Goal: Task Accomplishment & Management: Use online tool/utility

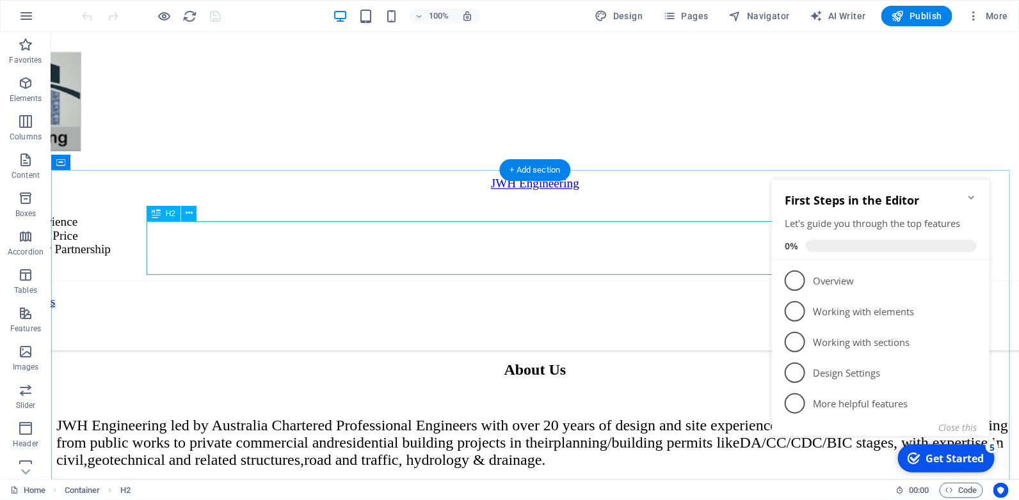
scroll to position [472, 0]
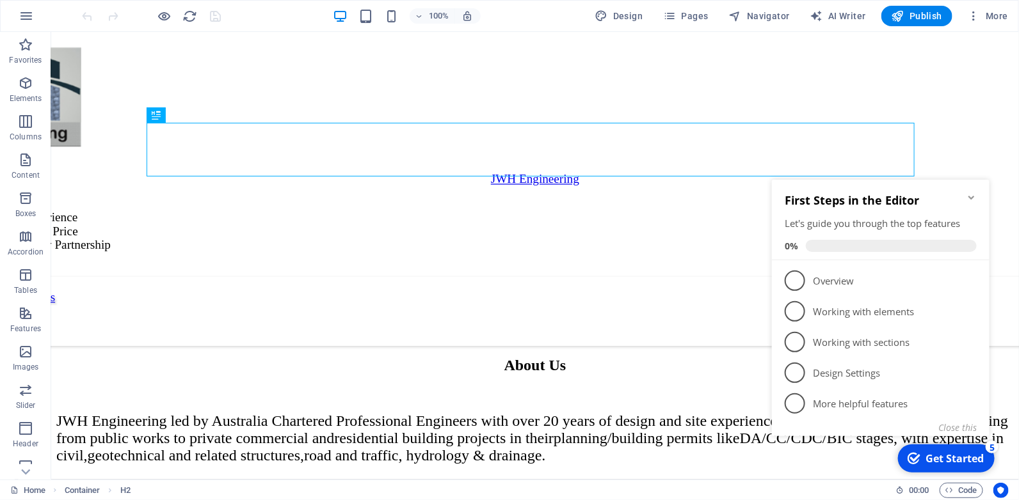
click at [971, 193] on icon "Minimize checklist" at bounding box center [971, 197] width 10 height 10
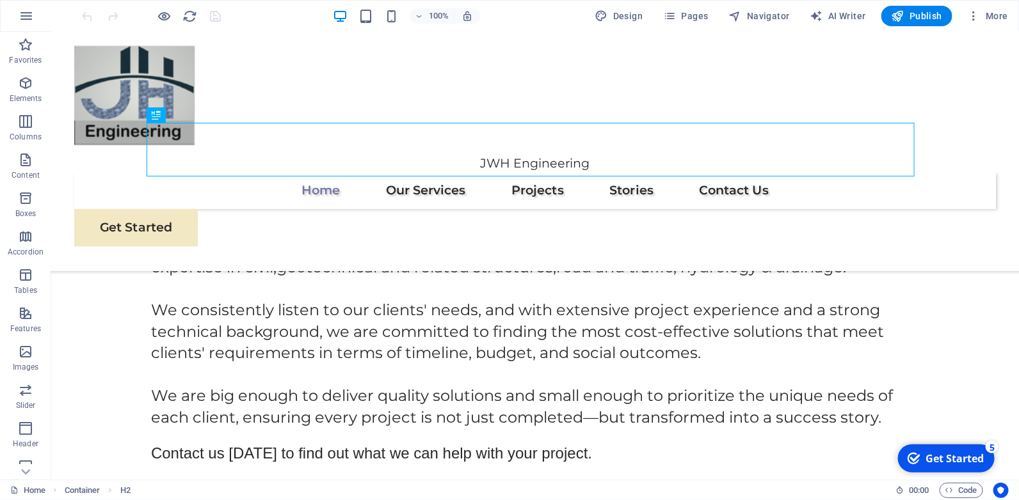
click at [999, 454] on div "checkmark Get Started 5 First Steps in the Editor Let's guide you through the t…" at bounding box center [944, 458] width 109 height 38
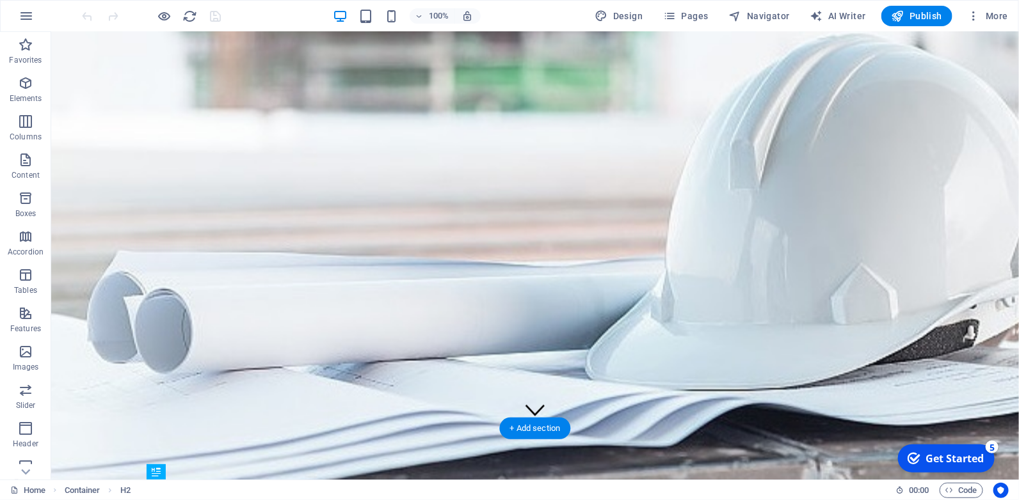
scroll to position [0, 0]
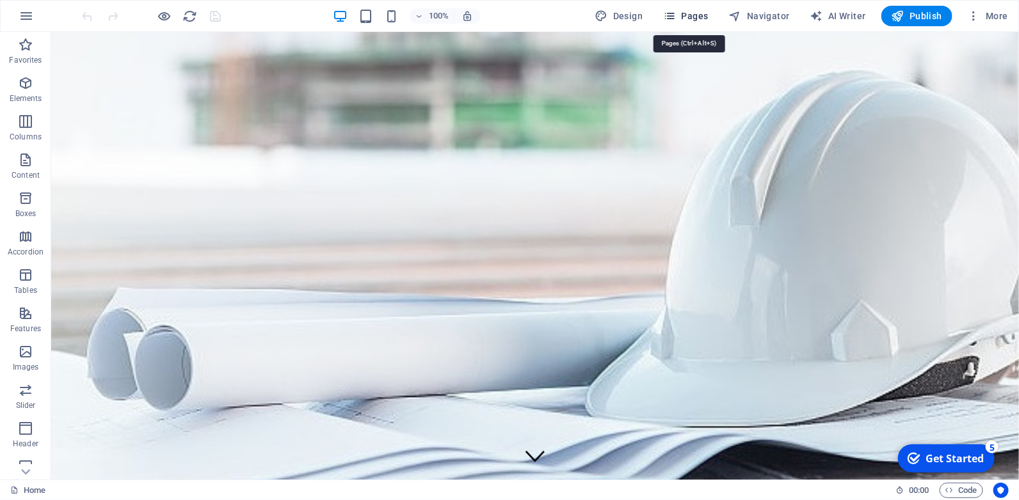
click at [681, 15] on span "Pages" at bounding box center [685, 16] width 45 height 13
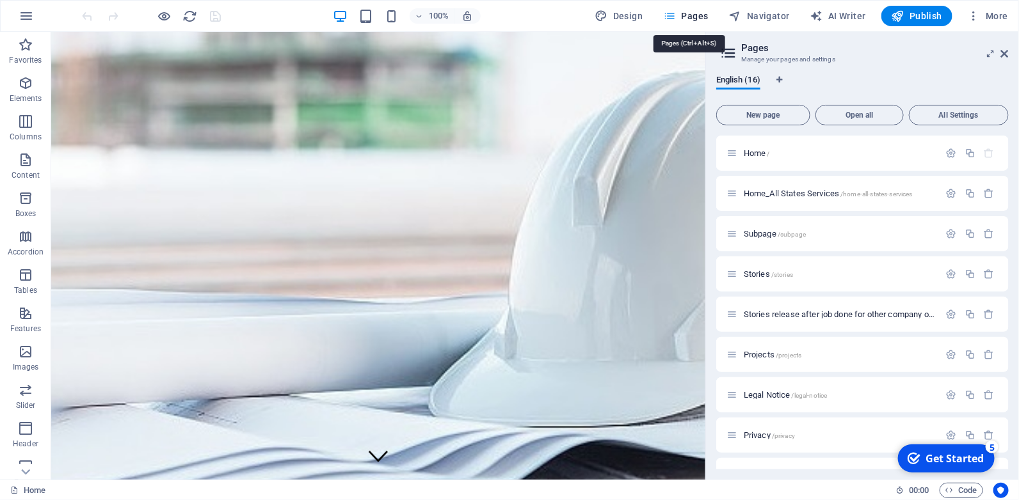
click at [681, 15] on span "Pages" at bounding box center [685, 16] width 45 height 13
click at [1008, 58] on icon at bounding box center [1005, 54] width 8 height 10
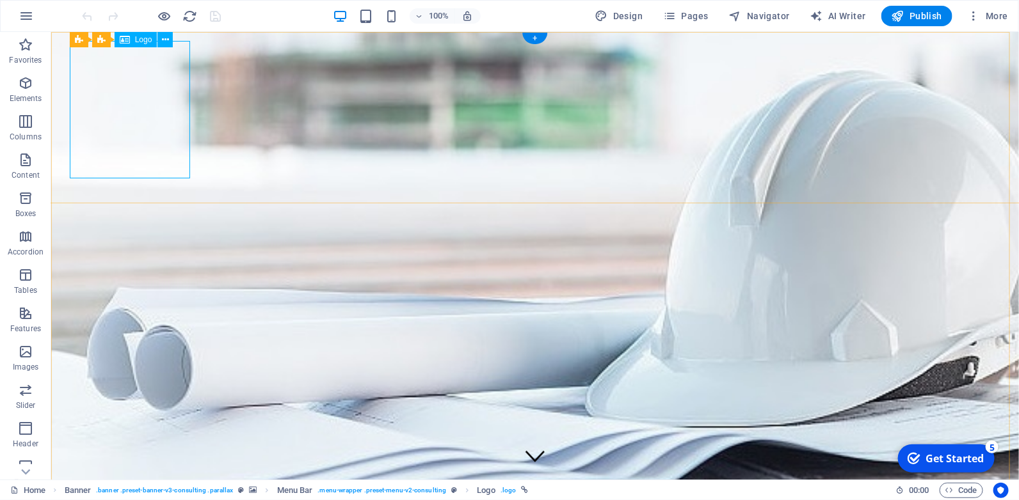
select select "px"
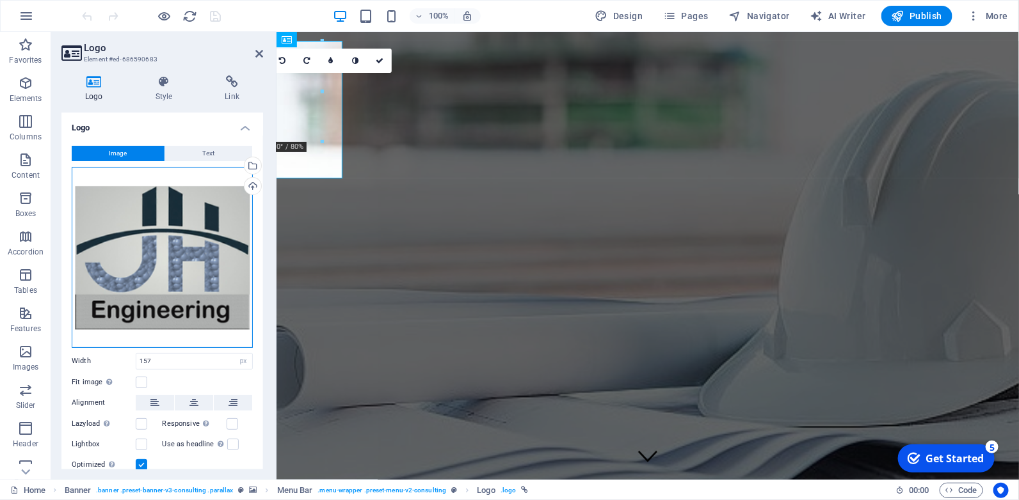
click at [177, 256] on div "Drag files here, click to choose files or select files from Files or our free s…" at bounding box center [162, 257] width 181 height 181
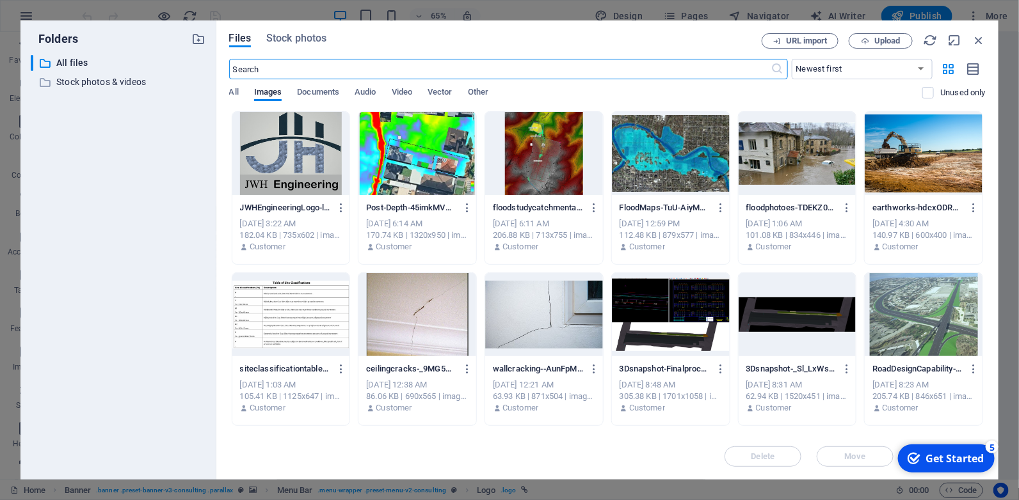
click at [298, 167] on div at bounding box center [291, 153] width 118 height 83
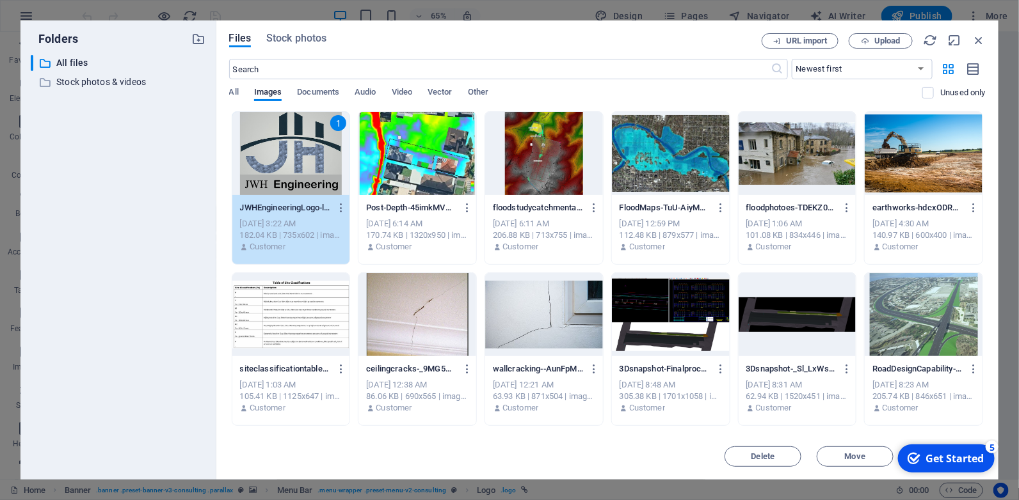
click at [939, 457] on div "Get Started" at bounding box center [954, 458] width 58 height 14
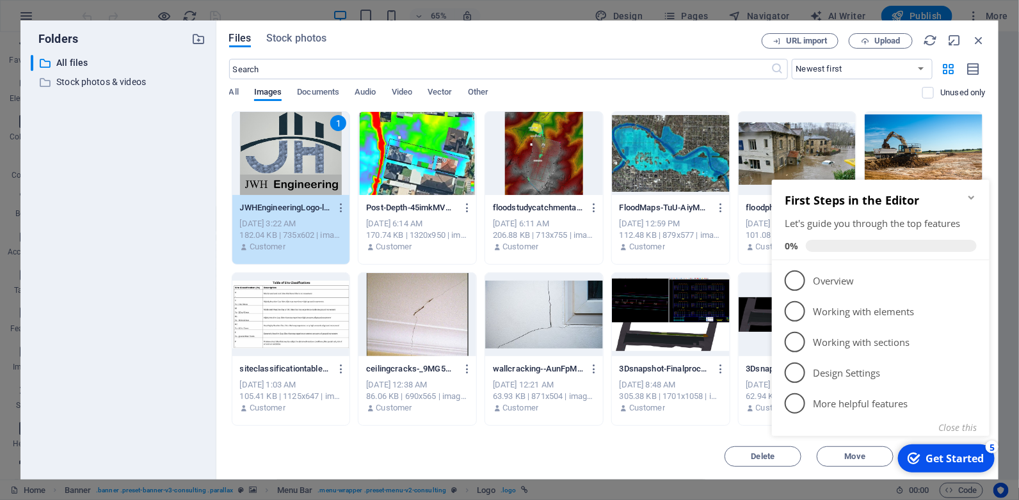
click at [653, 453] on div "Delete Move Insert" at bounding box center [607, 450] width 756 height 33
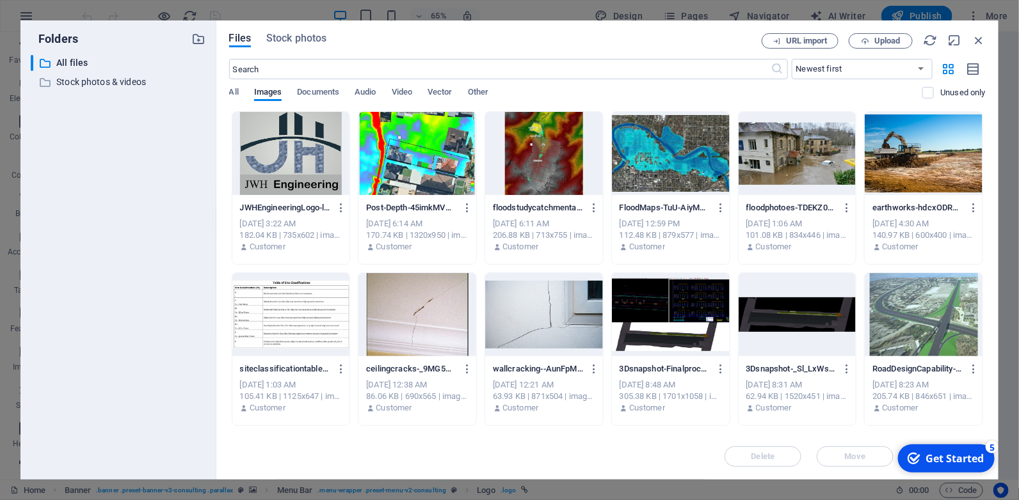
click at [327, 164] on div at bounding box center [291, 153] width 118 height 83
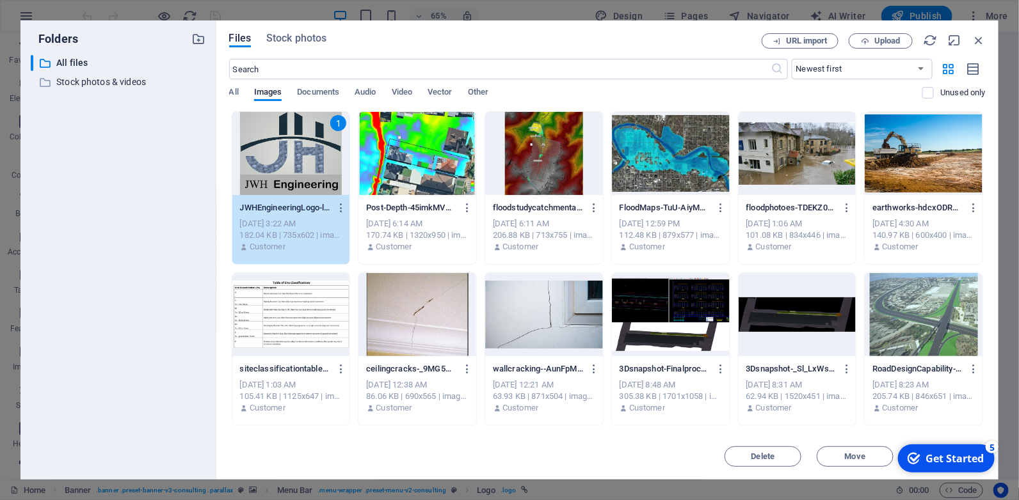
click at [327, 164] on div "1" at bounding box center [291, 153] width 118 height 83
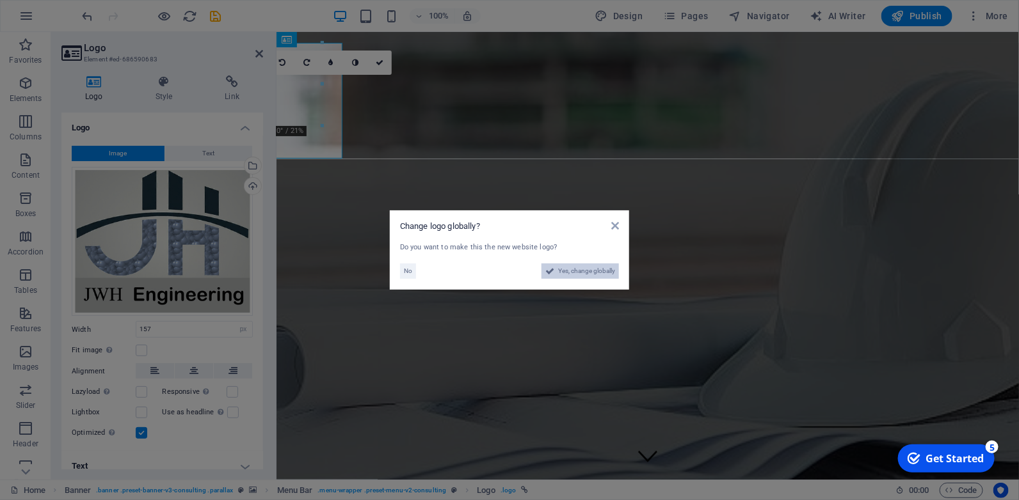
click at [595, 270] on span "Yes, change globally" at bounding box center [586, 271] width 57 height 15
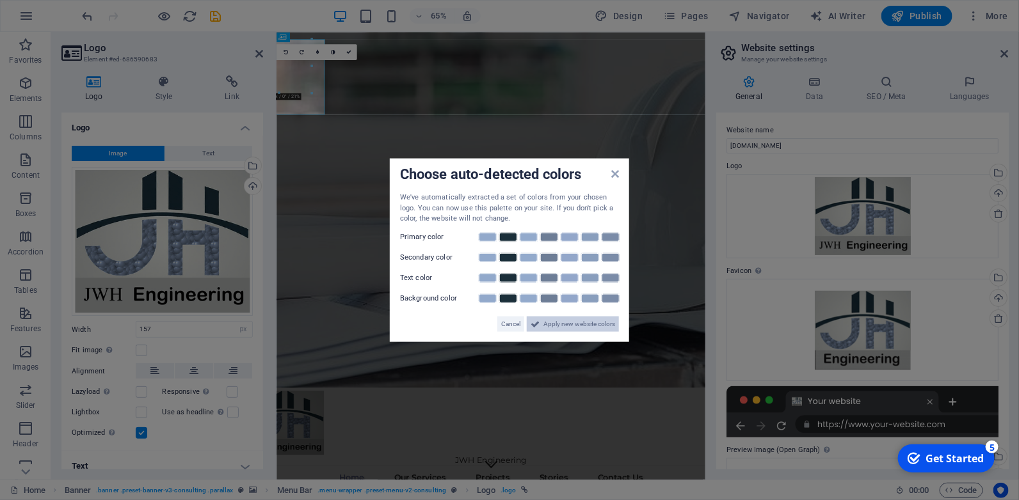
click at [571, 323] on span "Apply new website colors" at bounding box center [579, 323] width 72 height 15
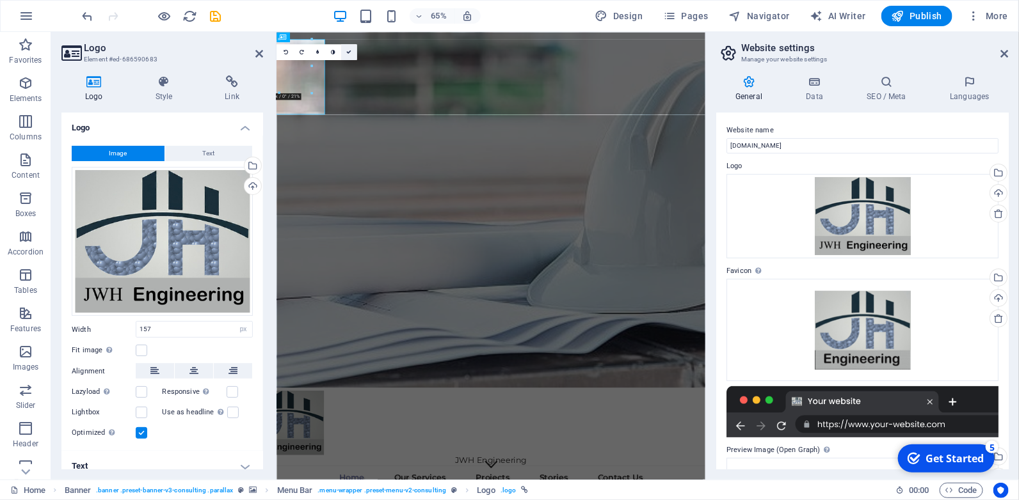
click at [349, 52] on icon at bounding box center [348, 51] width 5 height 5
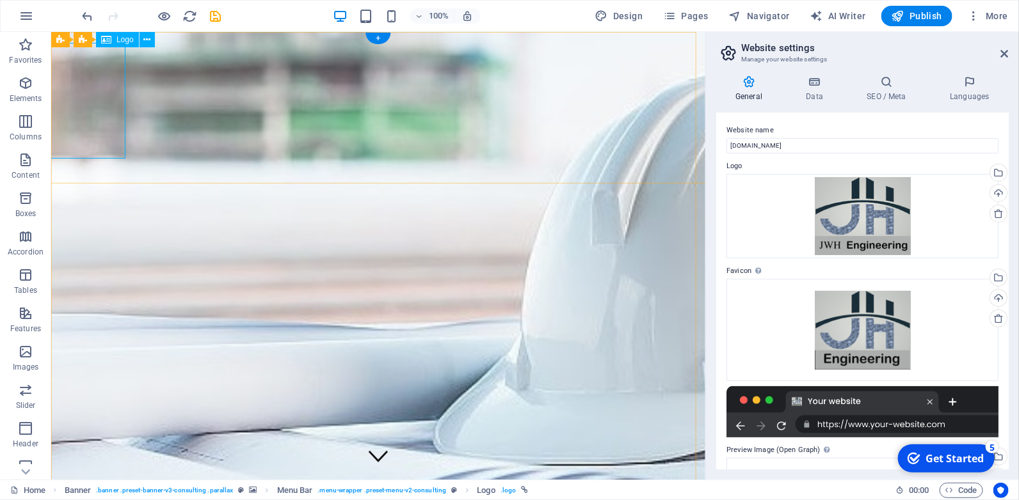
select select "px"
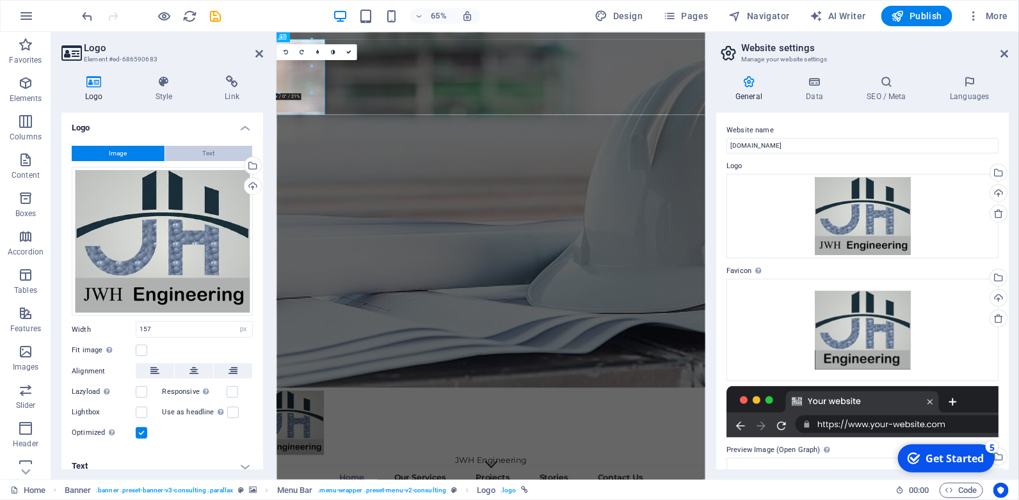
click at [198, 154] on button "Text" at bounding box center [208, 153] width 87 height 15
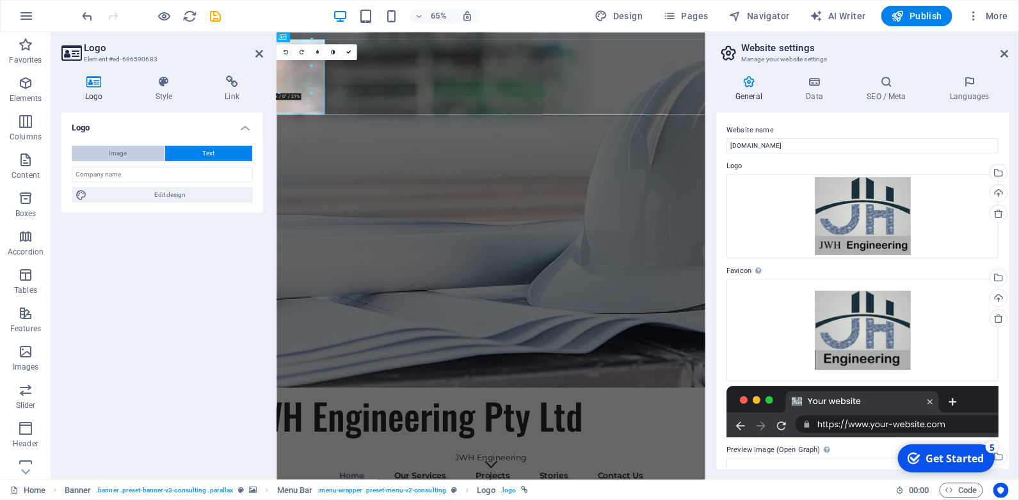
click at [105, 154] on button "Image" at bounding box center [118, 153] width 93 height 15
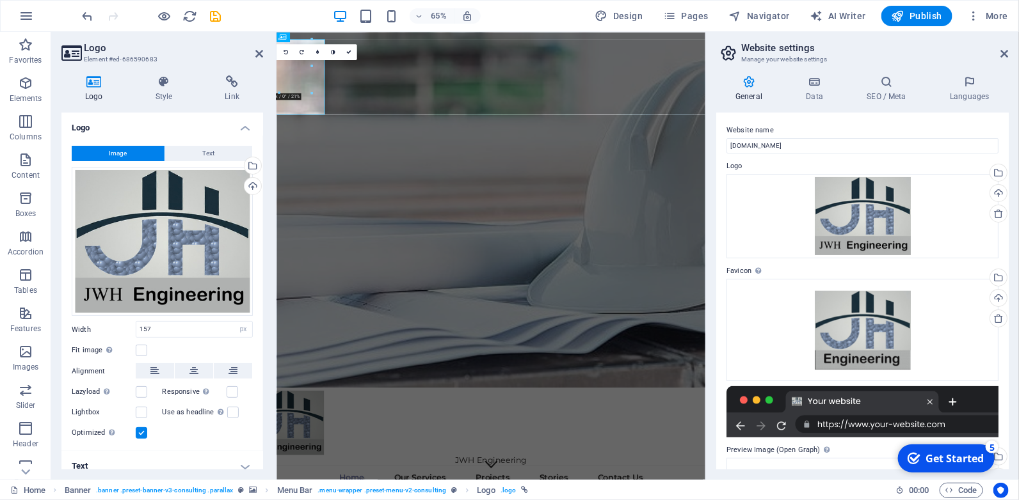
scroll to position [10, 0]
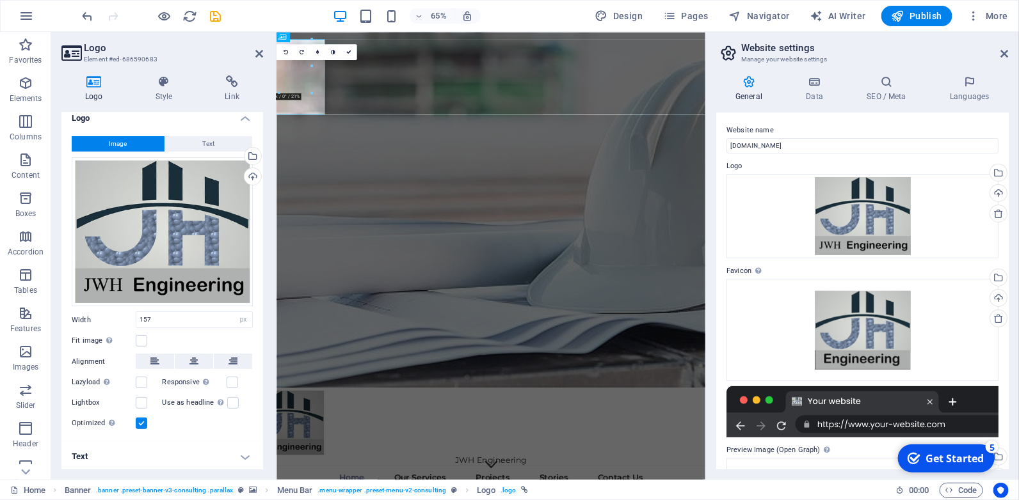
click at [241, 452] on h4 "Text" at bounding box center [162, 456] width 202 height 31
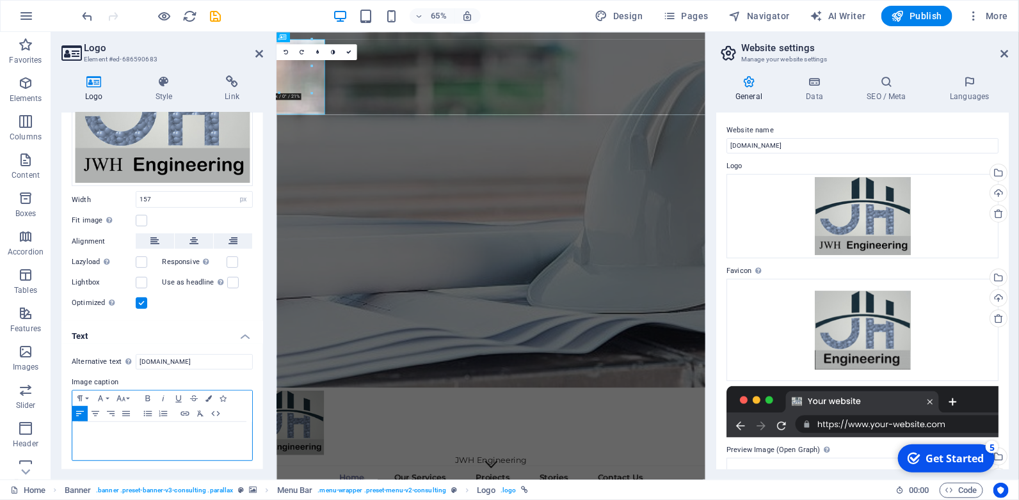
click at [154, 440] on div at bounding box center [162, 441] width 180 height 38
click at [239, 335] on h4 "Text" at bounding box center [162, 332] width 202 height 23
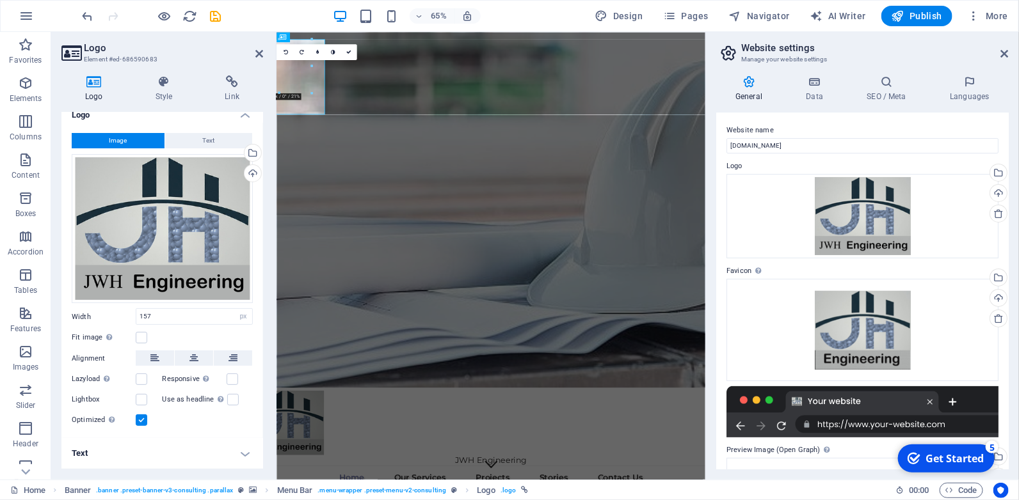
scroll to position [10, 0]
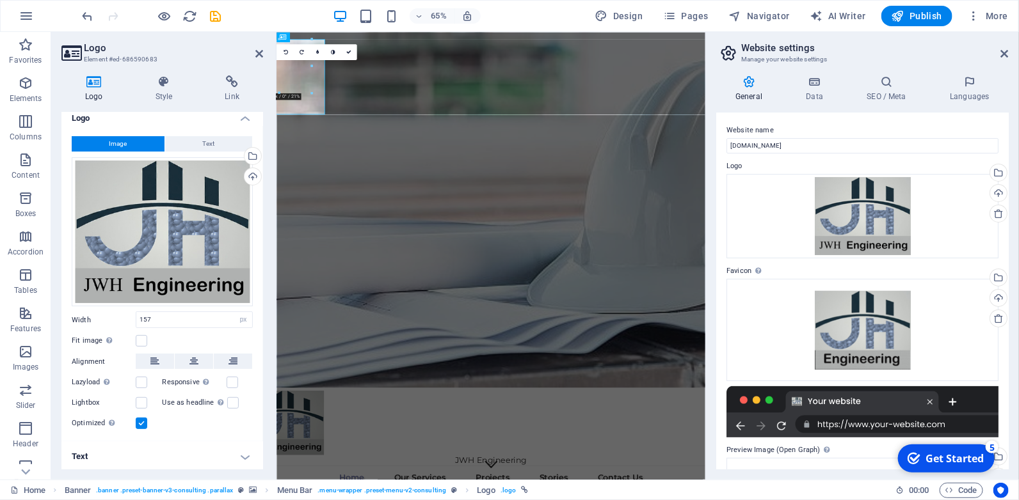
click at [392, 290] on figure at bounding box center [606, 306] width 660 height 548
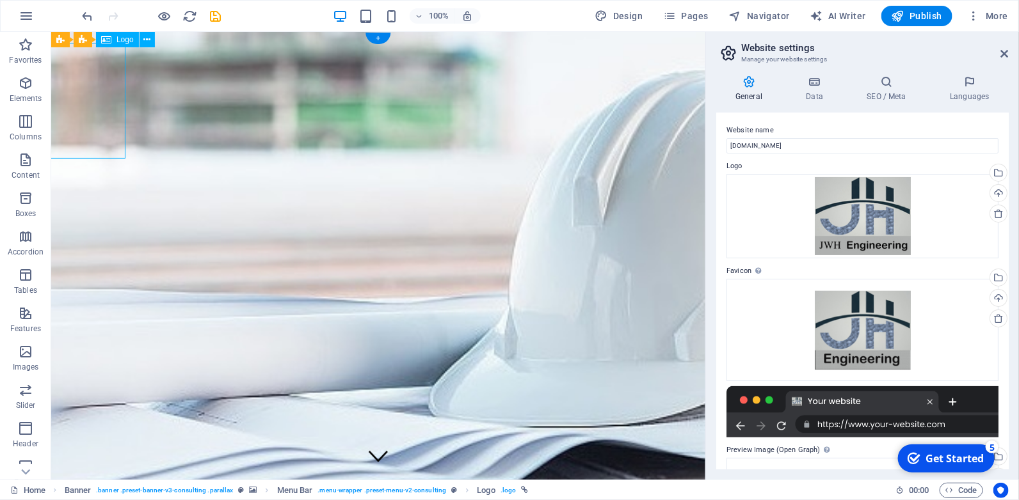
select select "px"
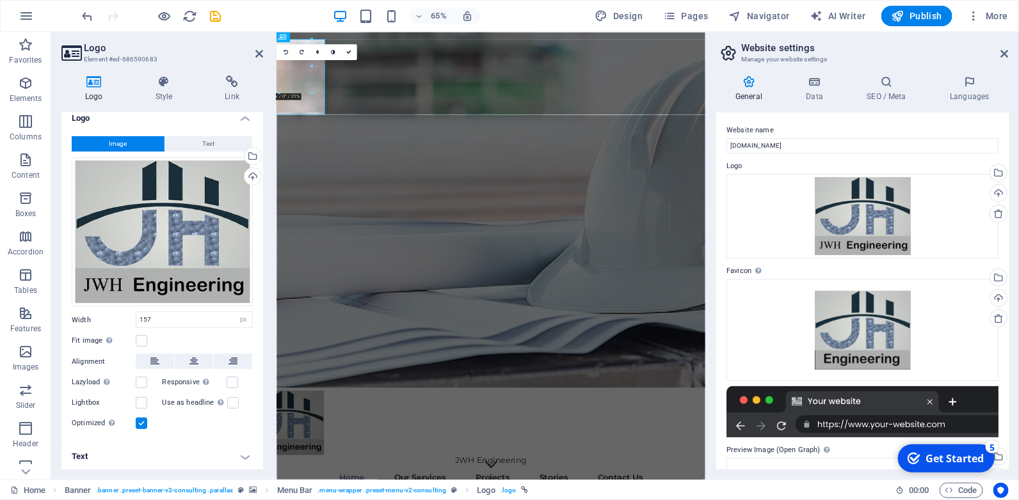
click at [244, 459] on h4 "Text" at bounding box center [162, 456] width 202 height 31
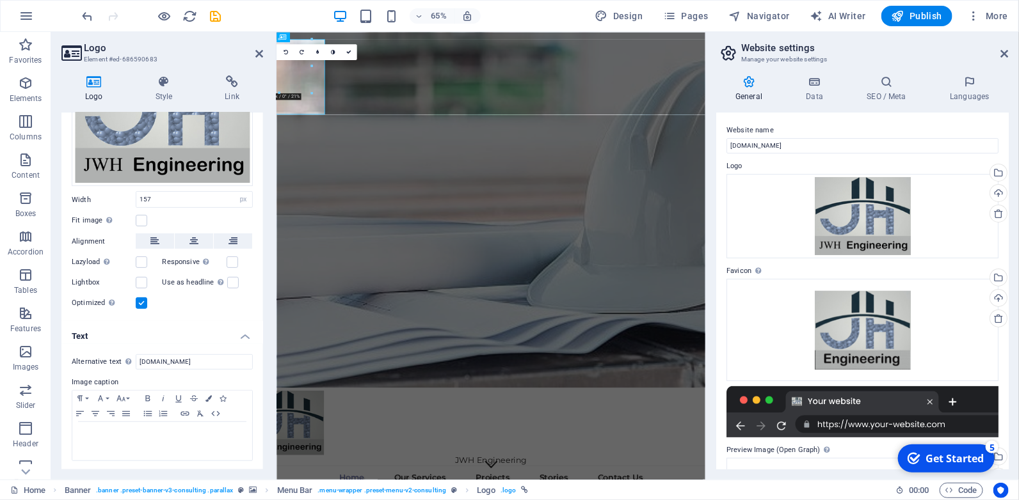
scroll to position [0, 0]
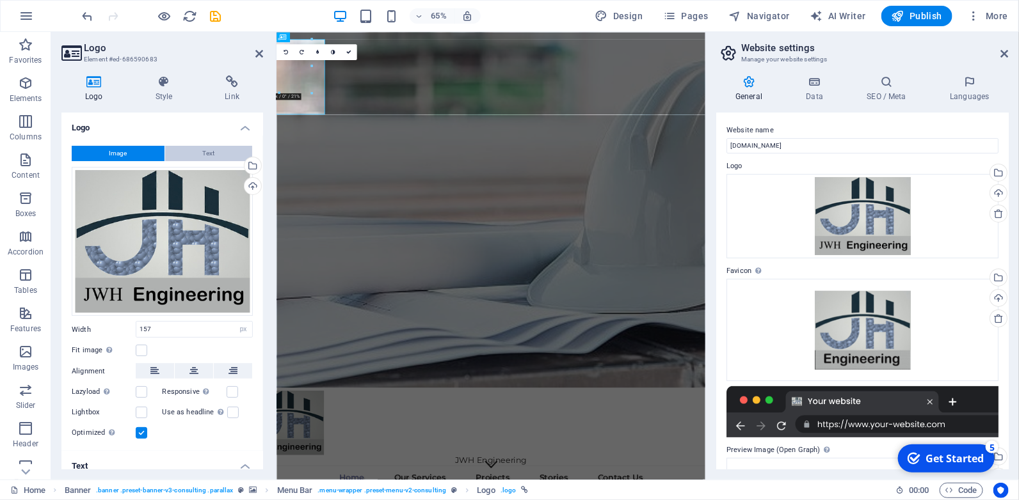
click at [193, 158] on button "Text" at bounding box center [208, 153] width 87 height 15
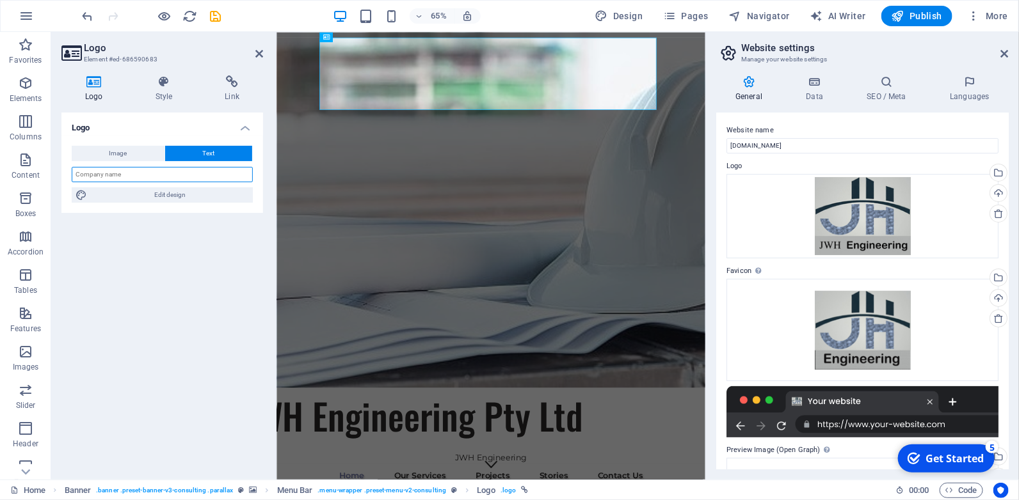
click at [114, 173] on input "text" at bounding box center [162, 174] width 181 height 15
click at [114, 154] on span "Image" at bounding box center [118, 153] width 18 height 15
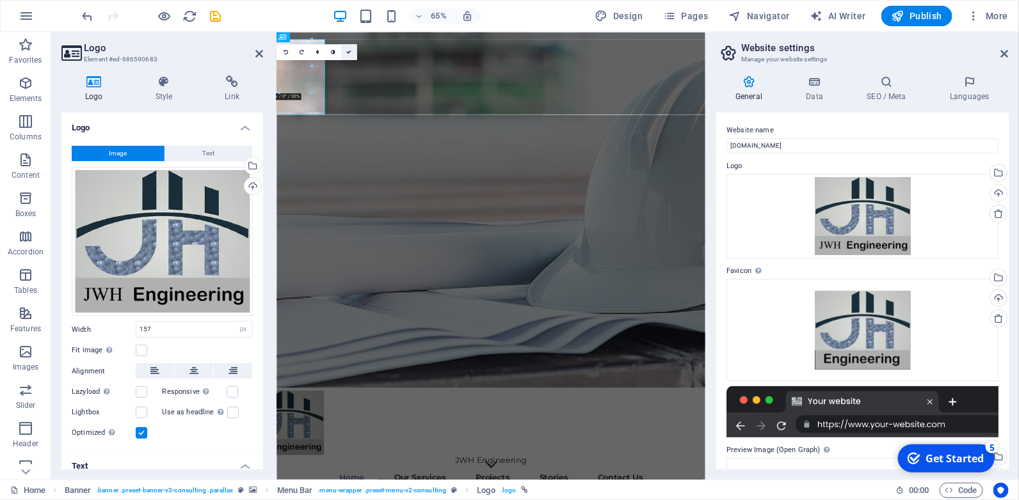
click at [349, 51] on icon at bounding box center [348, 51] width 5 height 5
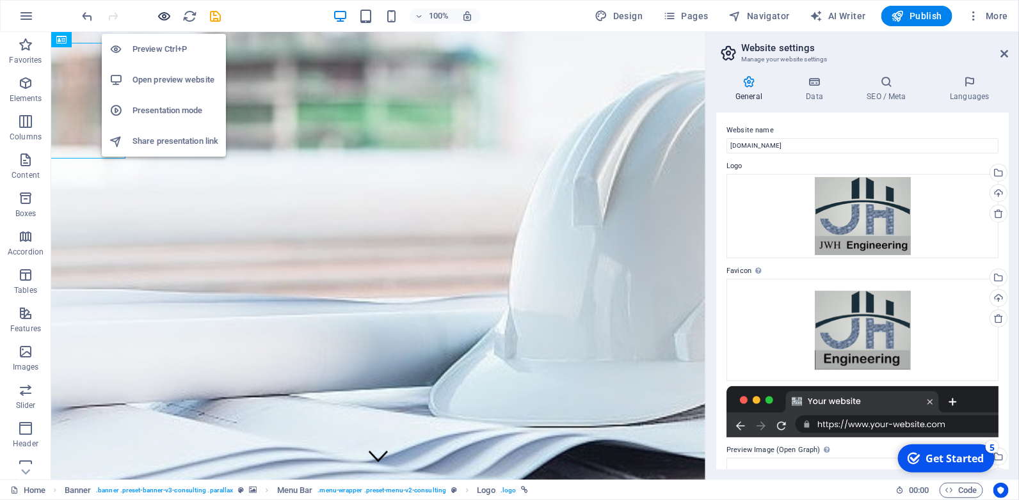
click at [166, 13] on icon "button" at bounding box center [164, 16] width 15 height 15
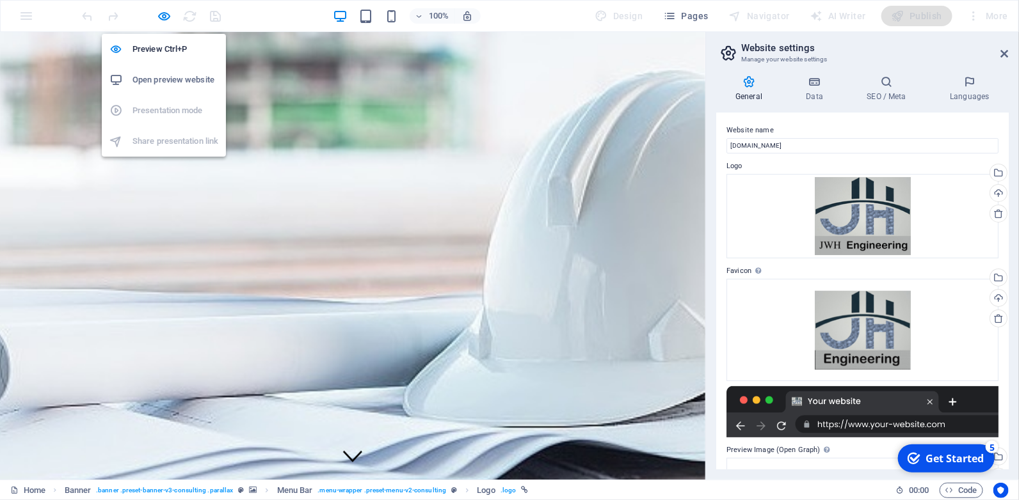
click at [158, 81] on h6 "Open preview website" at bounding box center [175, 79] width 86 height 15
click at [164, 14] on icon "button" at bounding box center [164, 16] width 15 height 15
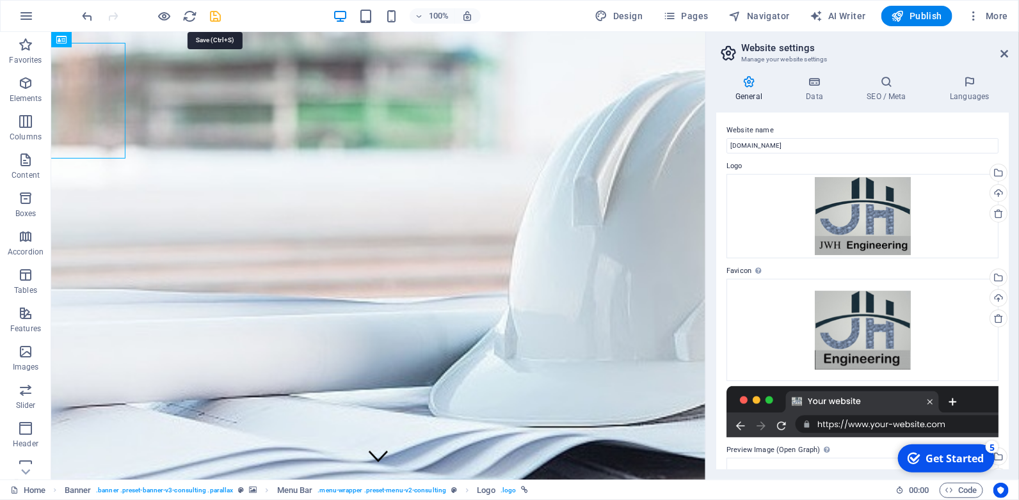
click at [218, 15] on icon "save" at bounding box center [216, 16] width 15 height 15
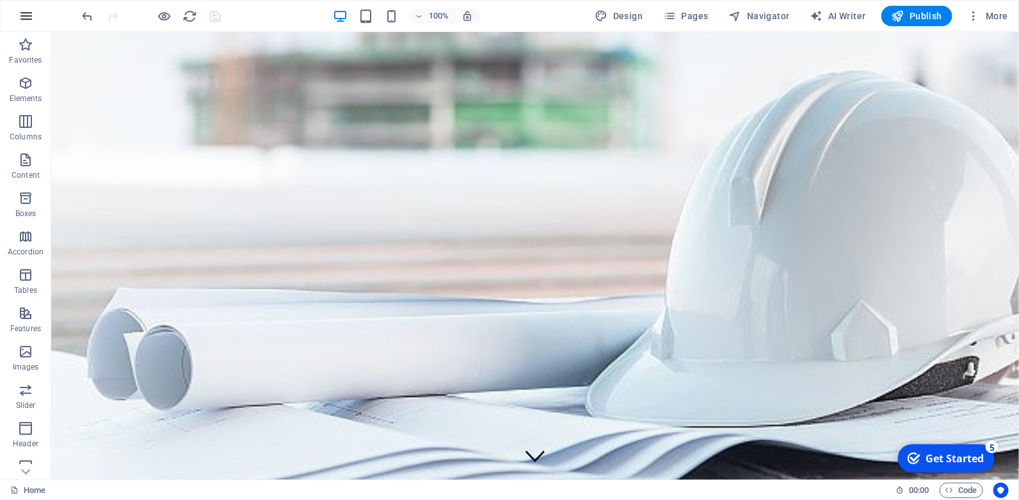
click at [23, 17] on icon "button" at bounding box center [26, 15] width 15 height 15
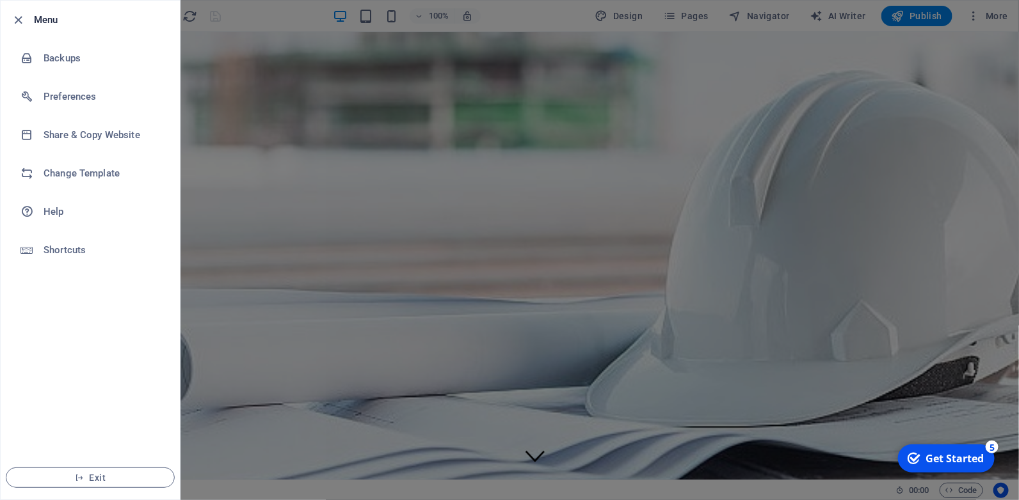
click at [279, 52] on div at bounding box center [509, 250] width 1019 height 500
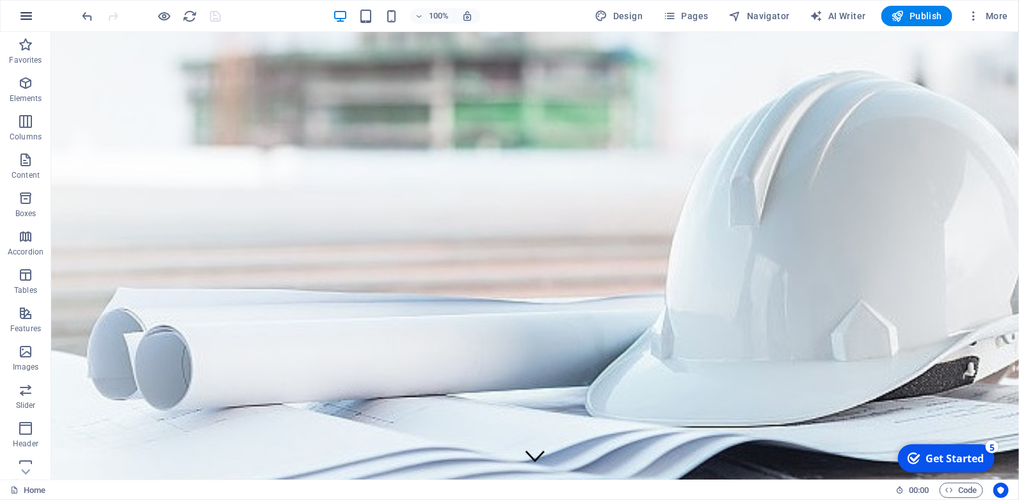
click at [29, 15] on icon "button" at bounding box center [26, 15] width 15 height 15
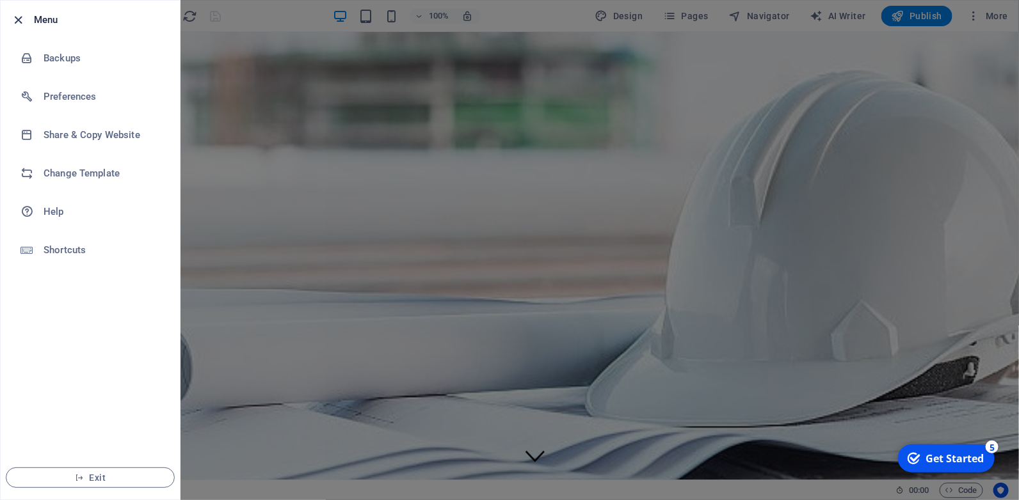
click at [22, 17] on icon "button" at bounding box center [19, 20] width 15 height 15
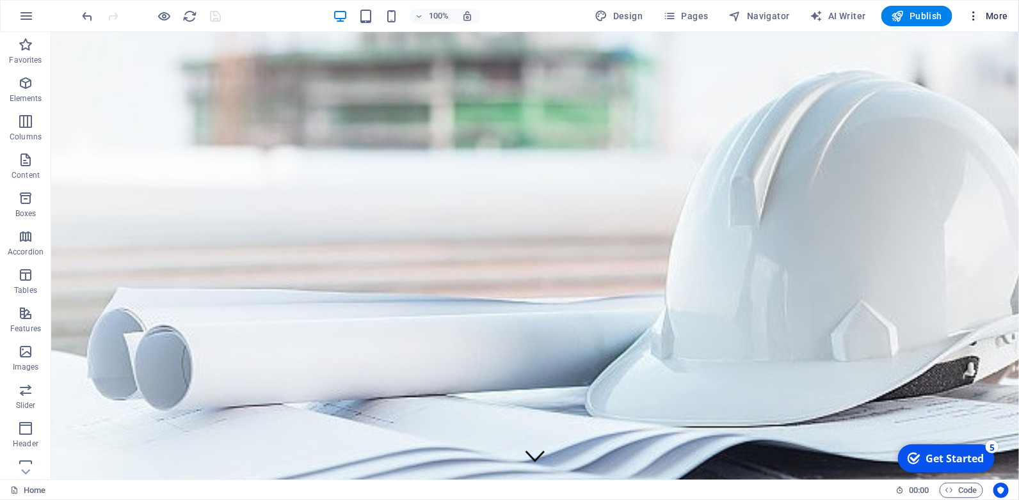
click at [975, 17] on icon "button" at bounding box center [973, 16] width 13 height 13
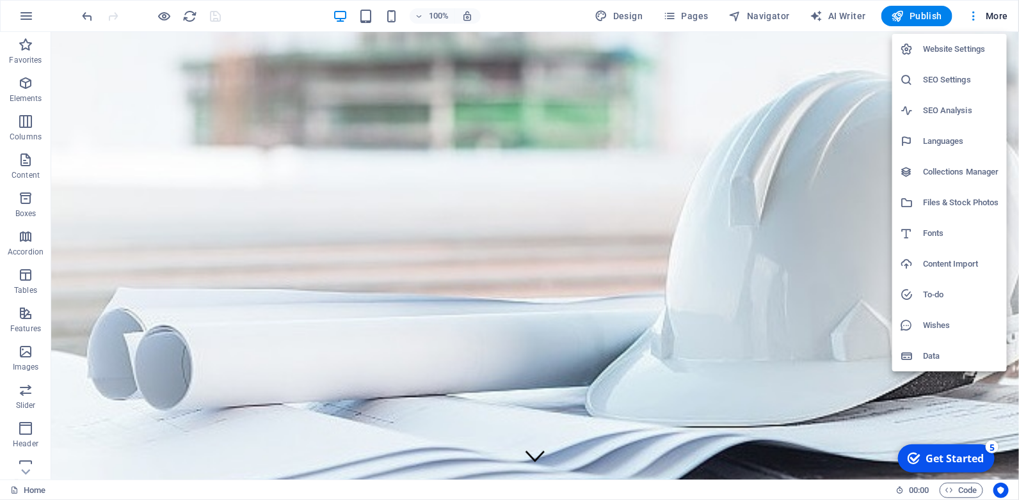
click at [532, 290] on div at bounding box center [509, 250] width 1019 height 500
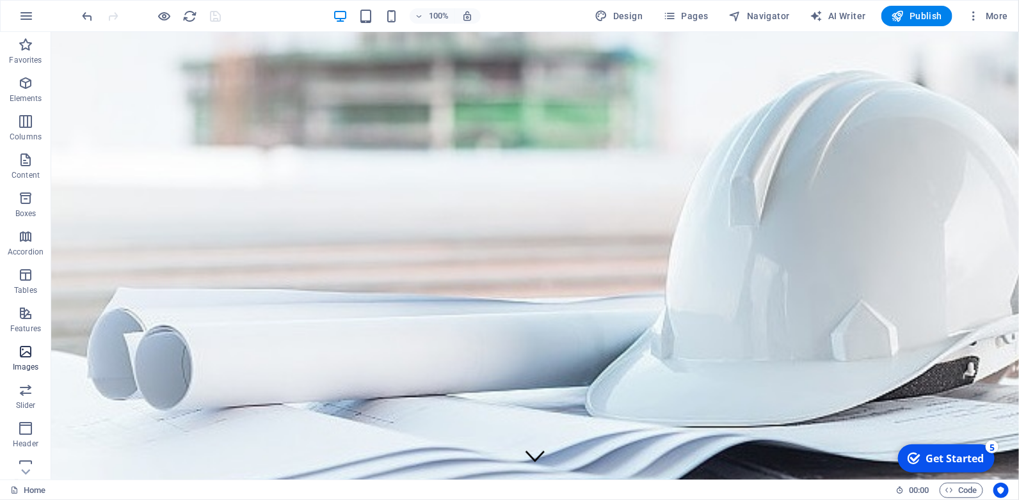
scroll to position [127, 0]
click at [35, 384] on span "Forms" at bounding box center [25, 385] width 51 height 31
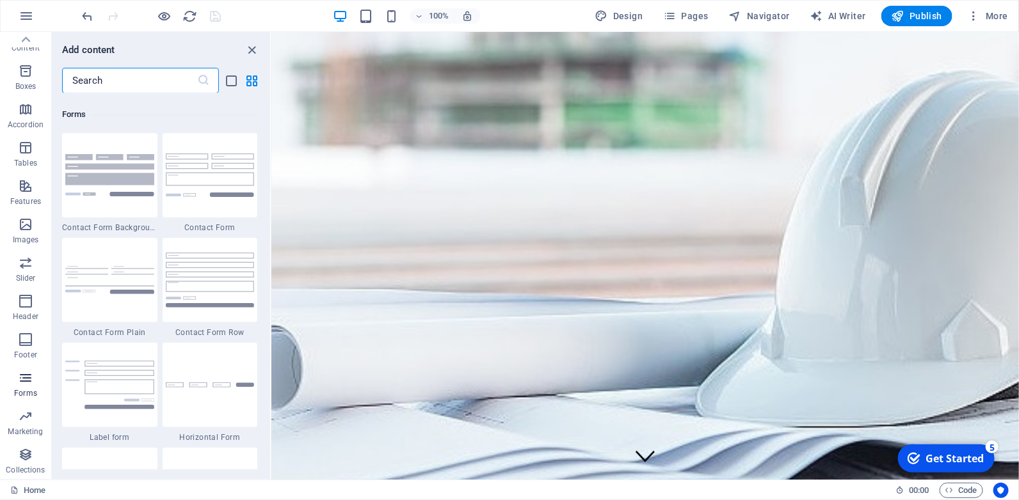
scroll to position [9340, 0]
click at [31, 456] on icon "button" at bounding box center [25, 454] width 15 height 15
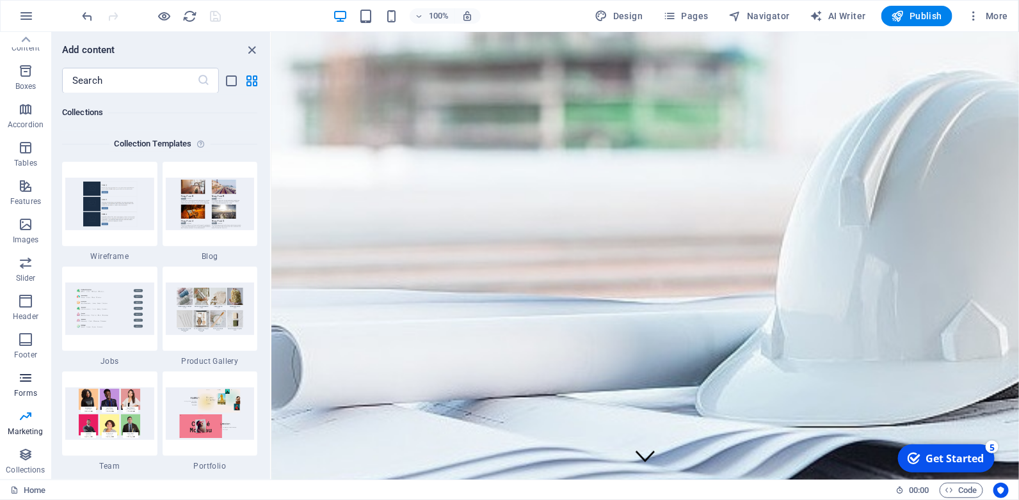
click at [33, 374] on icon "button" at bounding box center [25, 377] width 15 height 15
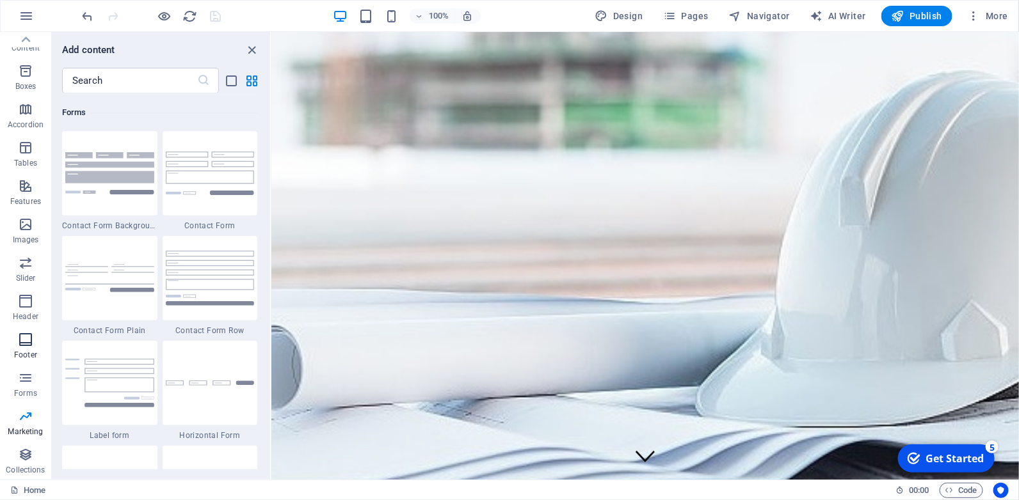
click at [26, 349] on span "Footer" at bounding box center [25, 347] width 51 height 31
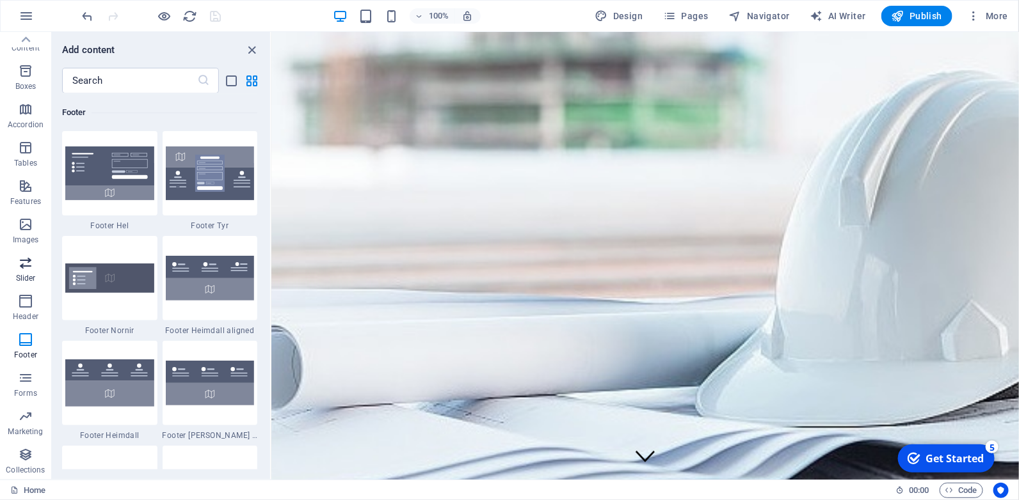
click at [24, 269] on icon "button" at bounding box center [25, 262] width 15 height 15
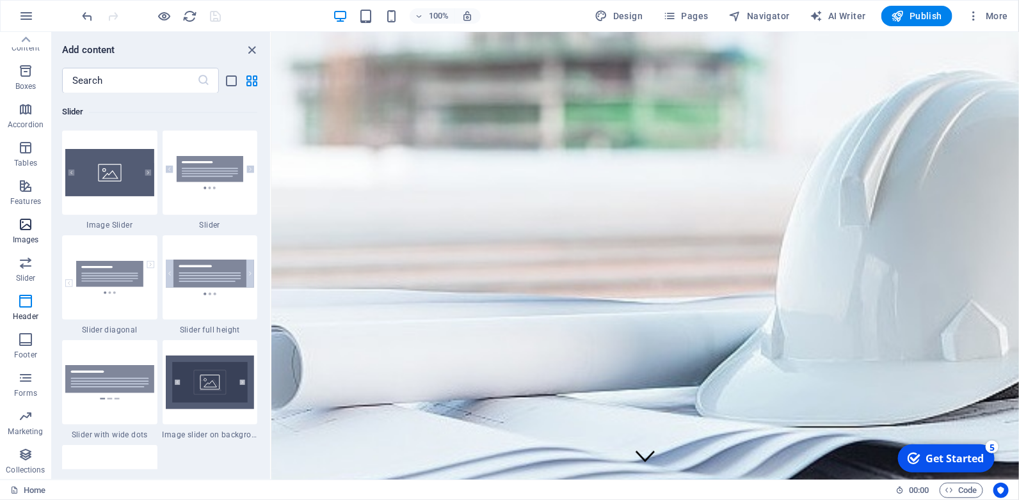
click at [25, 222] on icon "button" at bounding box center [25, 224] width 15 height 15
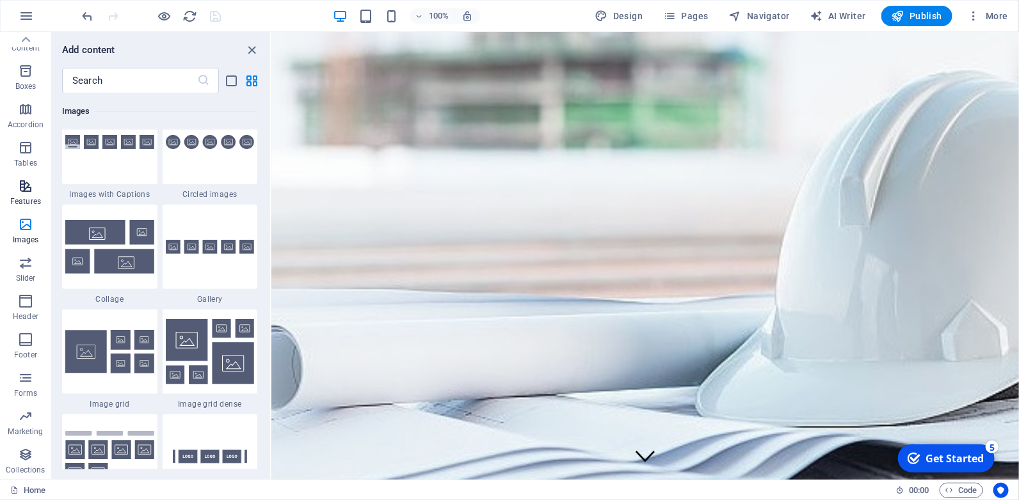
click at [24, 194] on span "Features" at bounding box center [25, 194] width 51 height 31
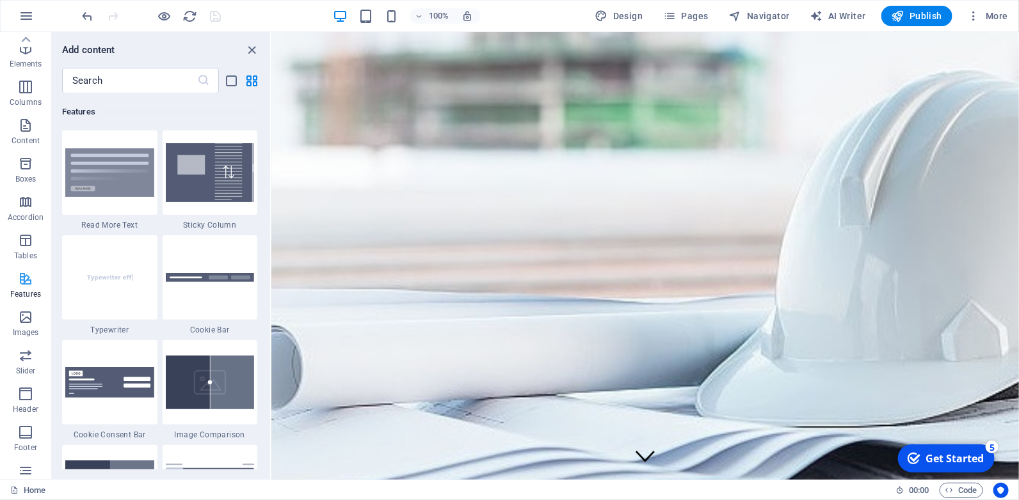
scroll to position [0, 0]
click at [23, 14] on icon "button" at bounding box center [26, 15] width 15 height 15
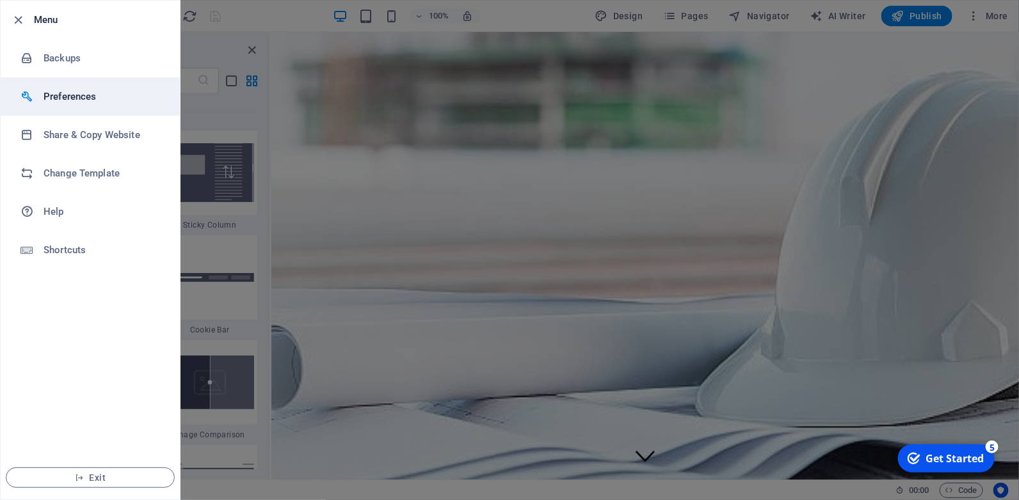
click at [88, 97] on h6 "Preferences" at bounding box center [103, 96] width 118 height 15
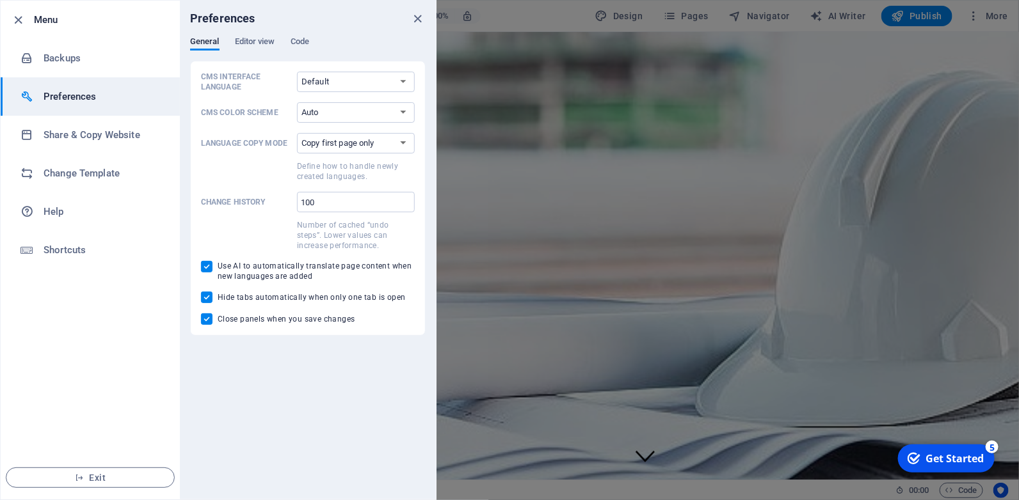
click at [57, 17] on h6 "Menu" at bounding box center [102, 19] width 136 height 15
click at [420, 16] on icon "close" at bounding box center [418, 19] width 15 height 15
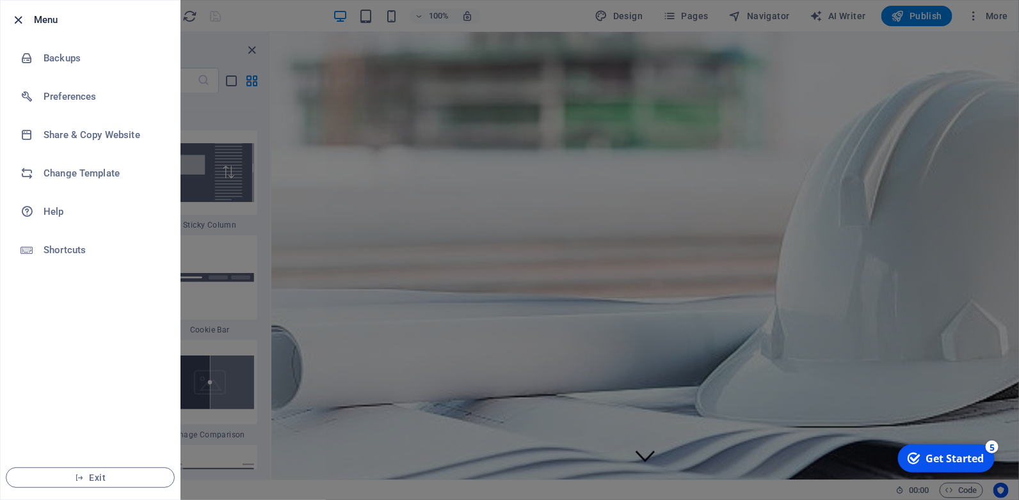
click at [19, 13] on icon "button" at bounding box center [19, 20] width 15 height 15
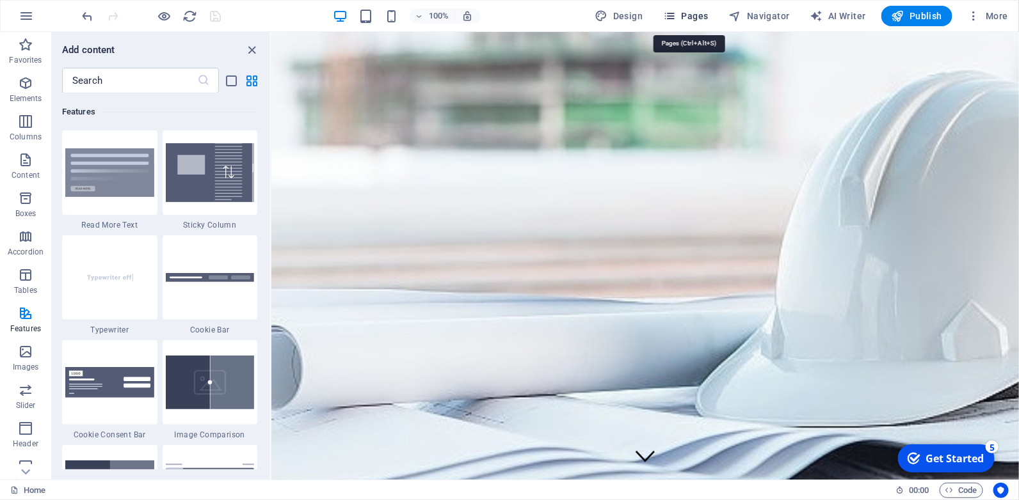
click at [692, 14] on span "Pages" at bounding box center [685, 16] width 45 height 13
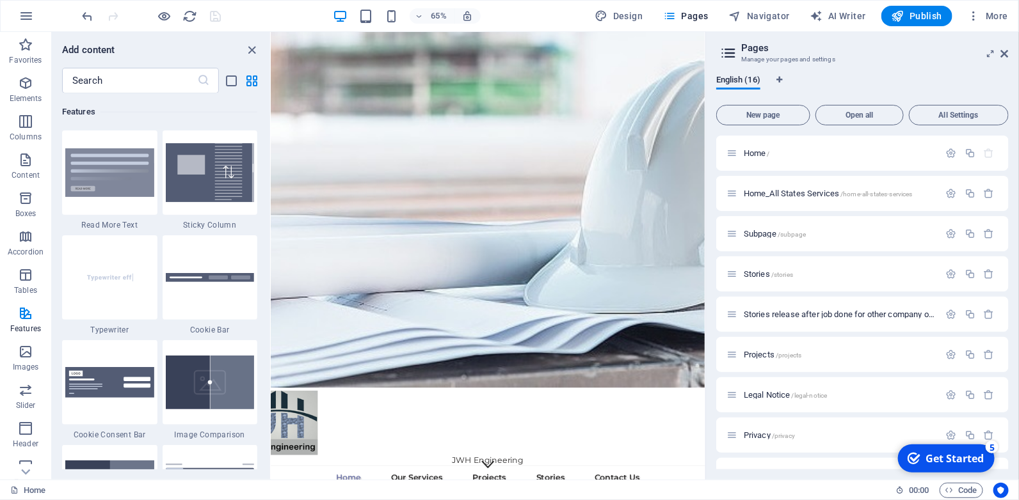
scroll to position [106, 0]
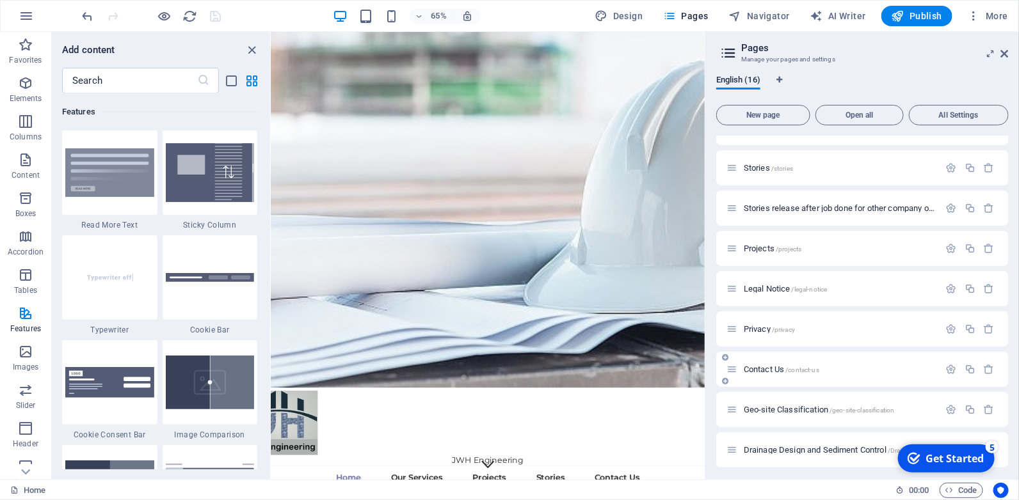
click at [795, 367] on span "/contact-us" at bounding box center [803, 370] width 34 height 7
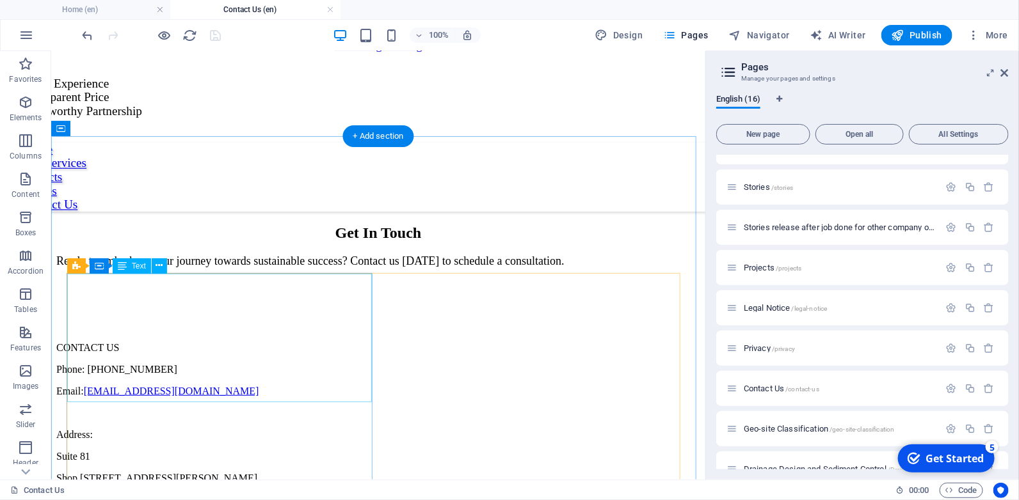
click at [199, 342] on div "CONTACT US Phone: (02) 8539 7521 Email: admin@jwhengineering.com.au Address: Su…" at bounding box center [378, 435] width 644 height 186
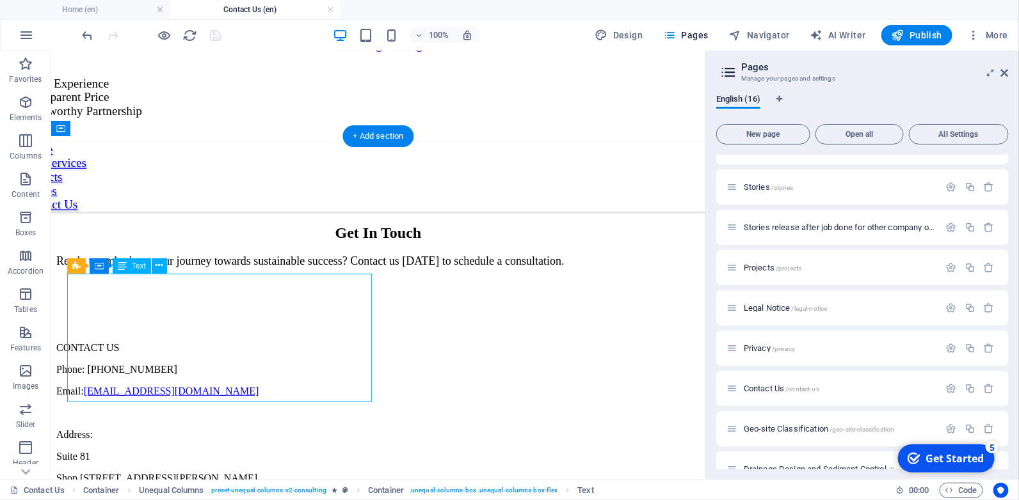
click at [199, 342] on div "CONTACT US Phone: (02) 8539 7521 Email: admin@jwhengineering.com.au Address: Su…" at bounding box center [378, 435] width 644 height 186
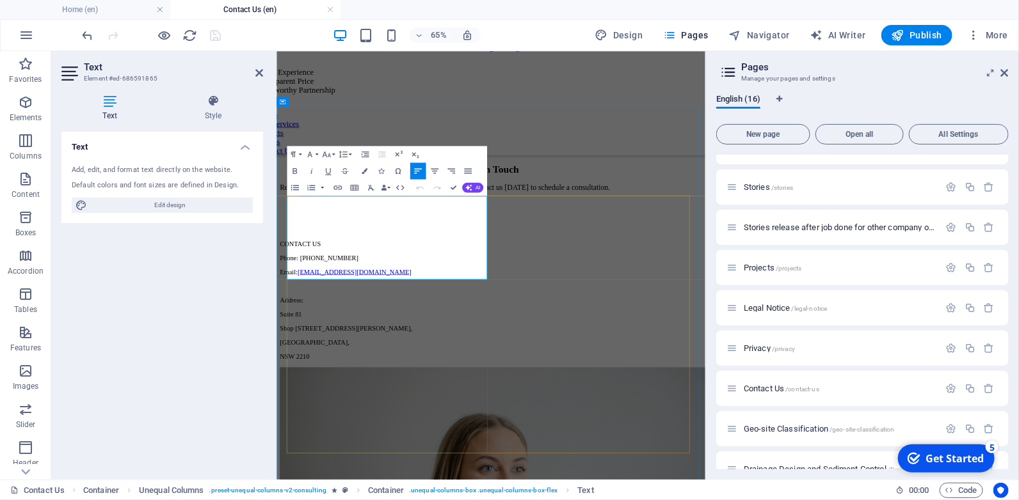
click at [409, 363] on p "Phone: (02) 8539 7521" at bounding box center [605, 369] width 649 height 12
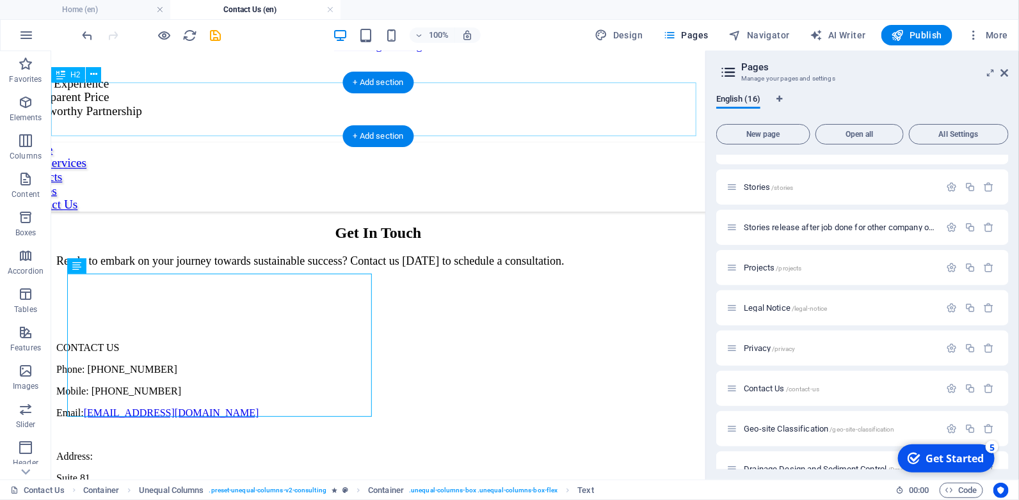
click at [571, 224] on div "Get In Touch" at bounding box center [378, 232] width 644 height 17
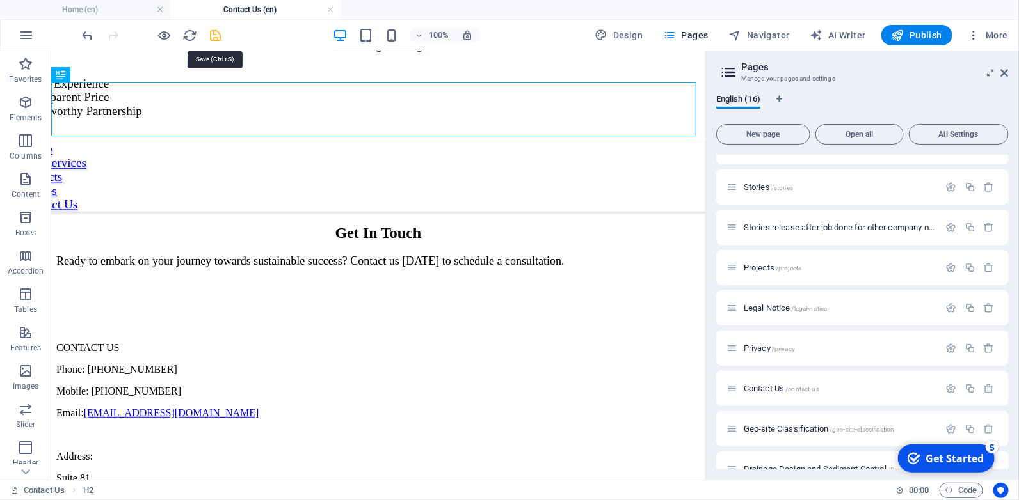
click at [212, 29] on icon "save" at bounding box center [216, 35] width 15 height 15
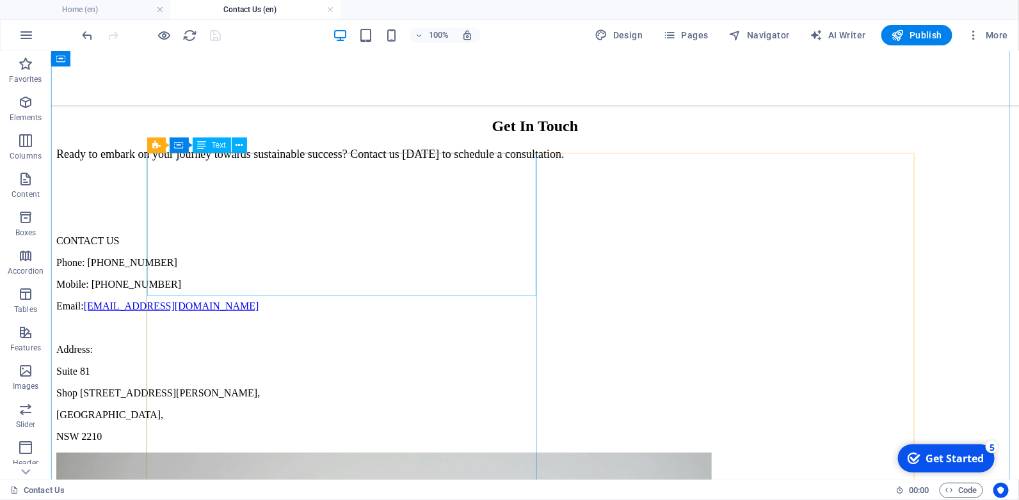
scroll to position [0, 0]
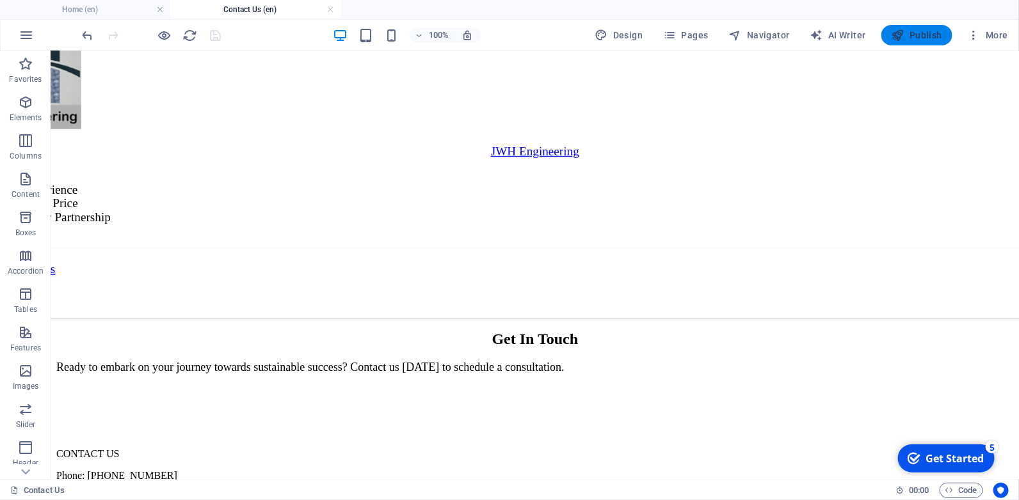
click at [932, 31] on span "Publish" at bounding box center [916, 35] width 51 height 13
click at [973, 36] on icon "button" at bounding box center [973, 35] width 13 height 13
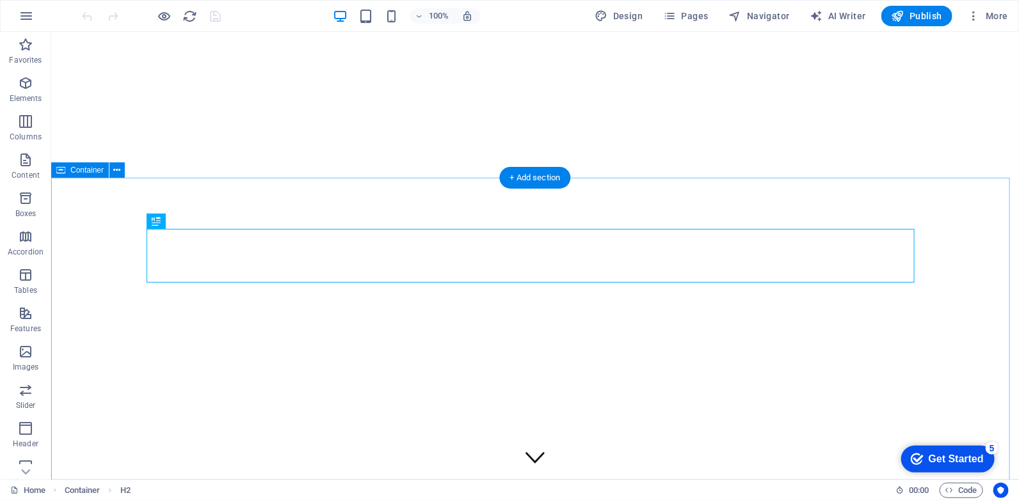
scroll to position [365, 0]
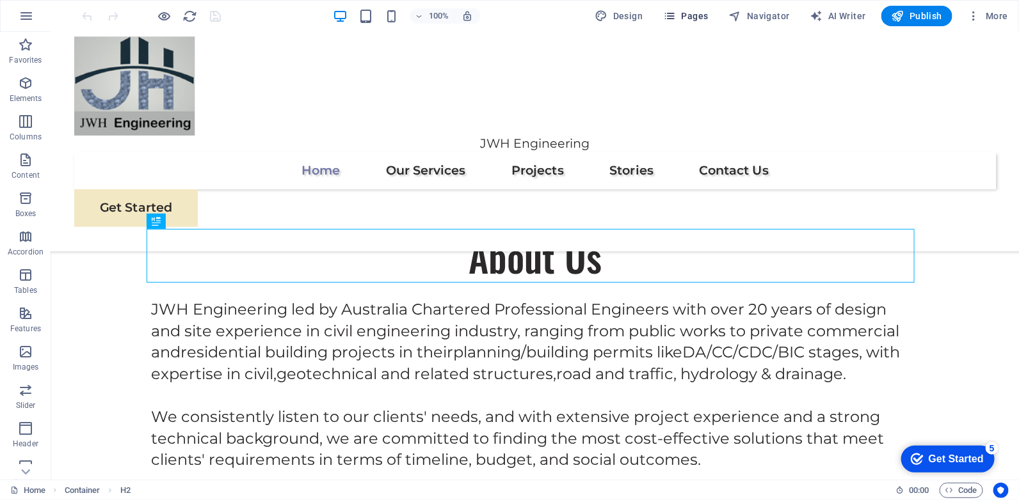
click at [696, 13] on span "Pages" at bounding box center [685, 16] width 45 height 13
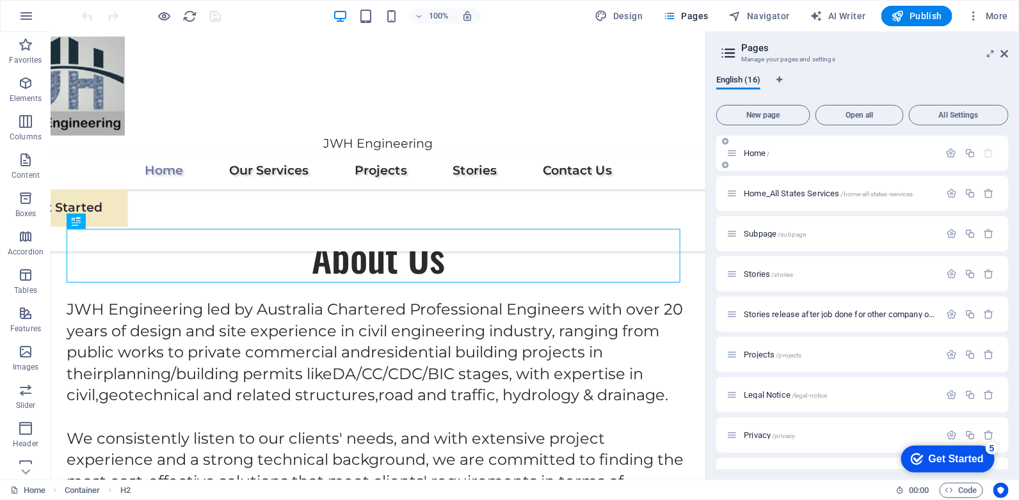
click at [790, 152] on p "Home /" at bounding box center [839, 153] width 192 height 8
click at [756, 154] on span "Home /" at bounding box center [756, 153] width 26 height 10
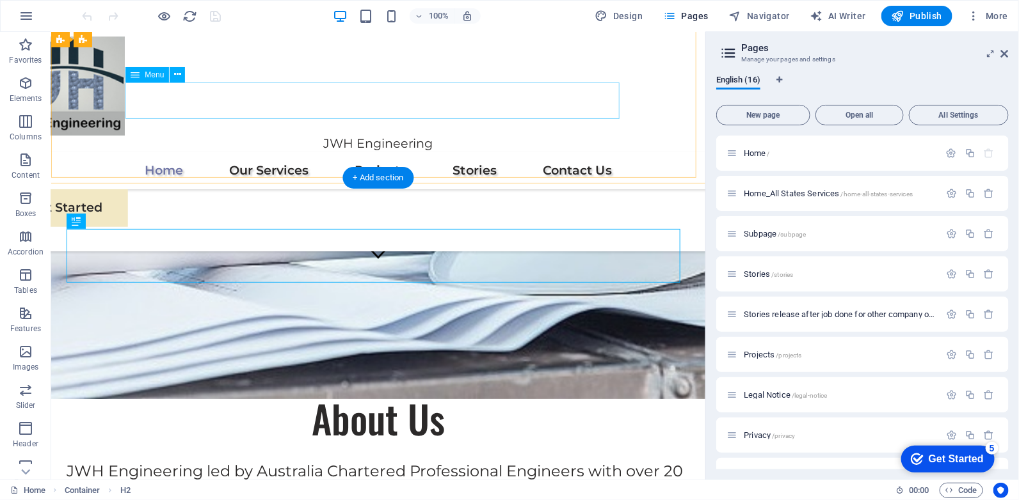
scroll to position [0, 0]
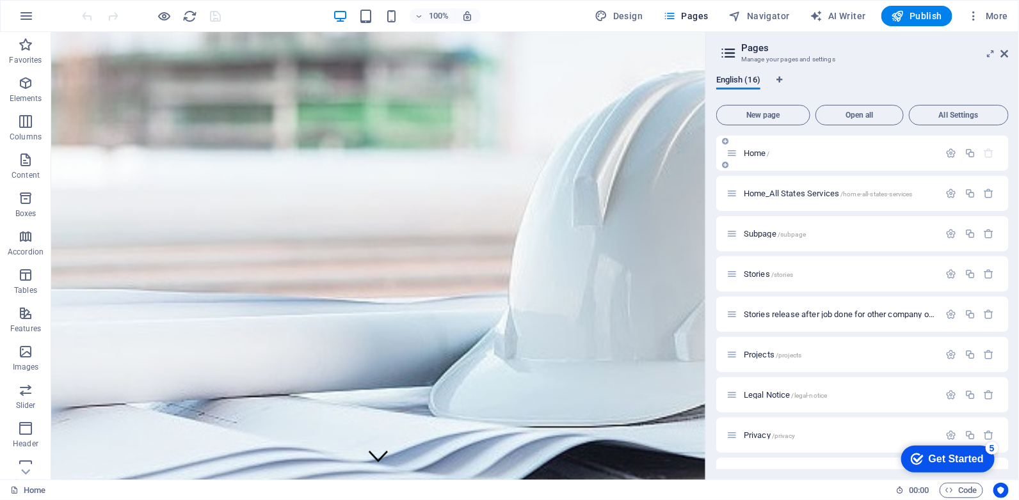
click at [734, 144] on div "Home /" at bounding box center [862, 153] width 292 height 35
click at [582, 243] on figure at bounding box center [378, 281] width 654 height 500
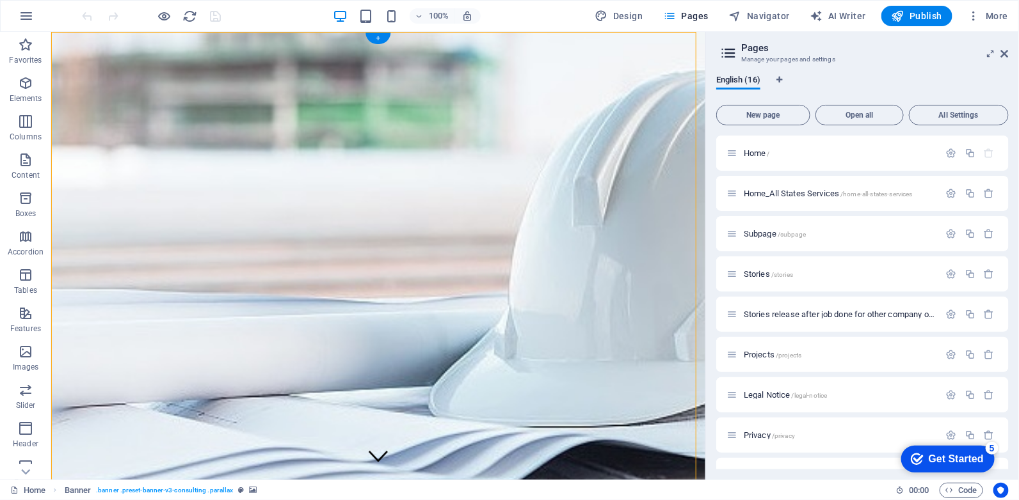
click at [552, 234] on figure at bounding box center [378, 281] width 654 height 500
select select "px"
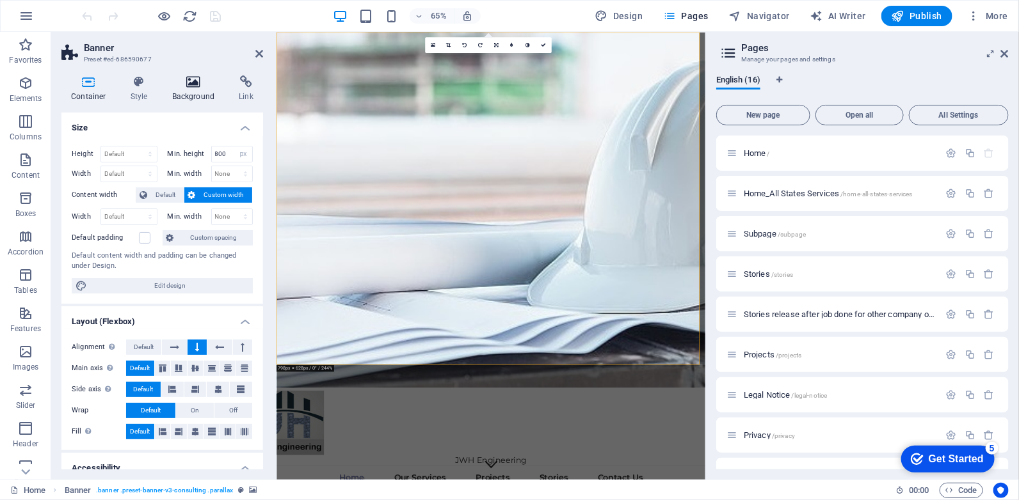
click at [192, 93] on h4 "Background" at bounding box center [196, 89] width 67 height 27
